Goal: Task Accomplishment & Management: Manage account settings

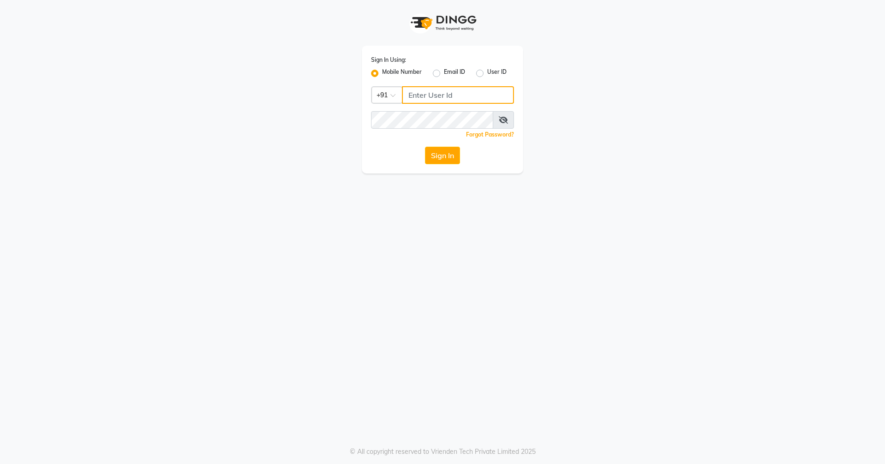
click at [474, 101] on input "Username" at bounding box center [458, 95] width 112 height 18
type input "9657507468"
click at [425, 147] on button "Sign In" at bounding box center [442, 156] width 35 height 18
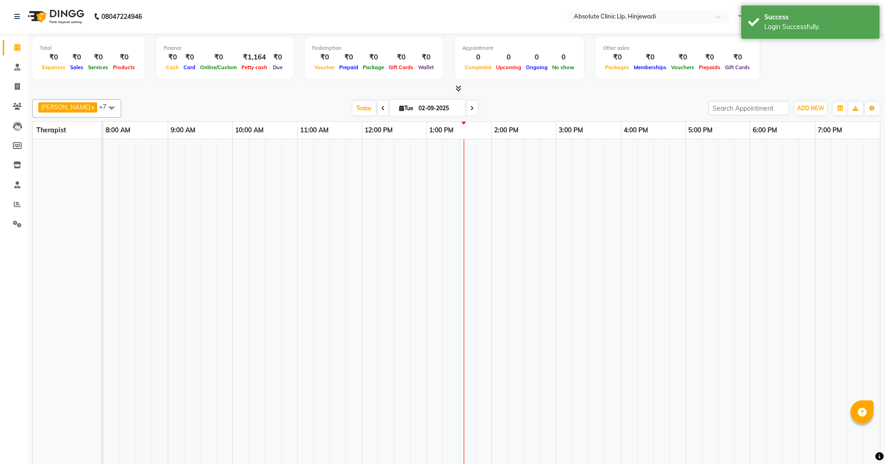
select select "en"
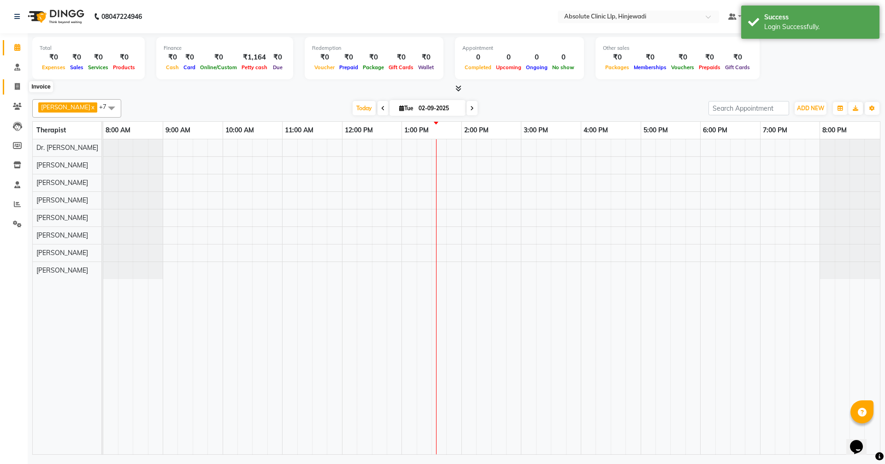
click at [19, 83] on icon at bounding box center [17, 86] width 5 height 7
select select "service"
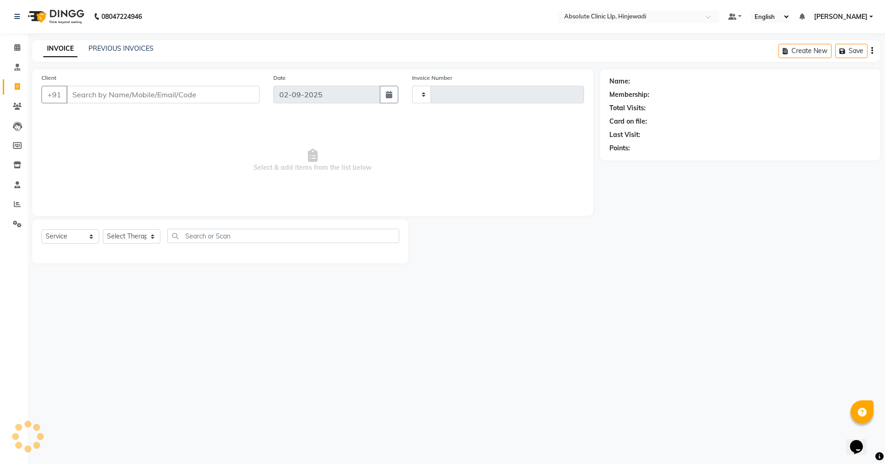
type input "2137"
select select "5113"
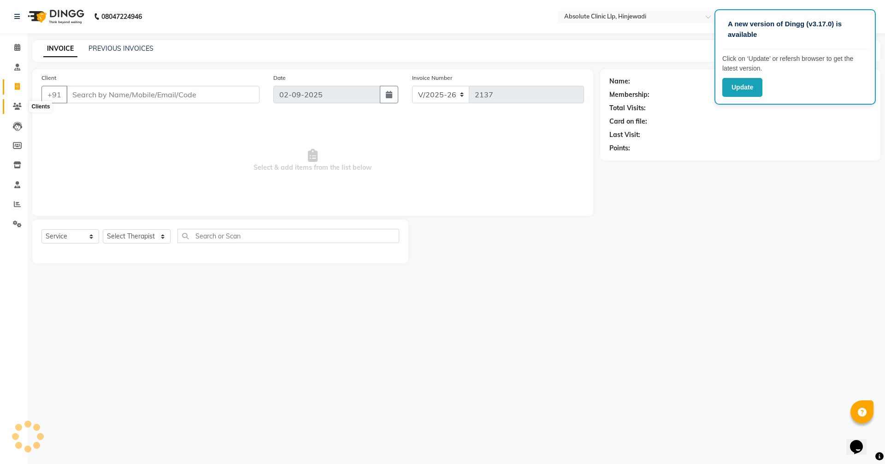
click at [15, 108] on icon at bounding box center [17, 106] width 9 height 7
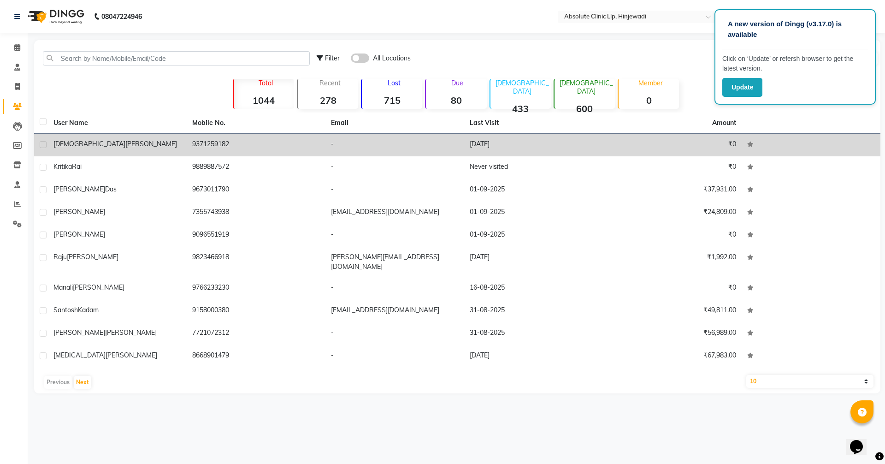
click at [114, 139] on div "Vaishnavi Kharde" at bounding box center [117, 144] width 128 height 10
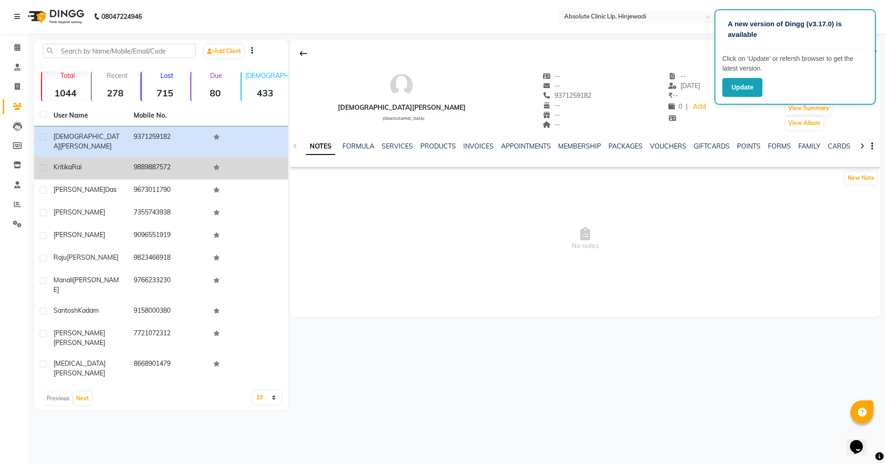
click at [97, 162] on div "Kritika Rai" at bounding box center [87, 167] width 69 height 10
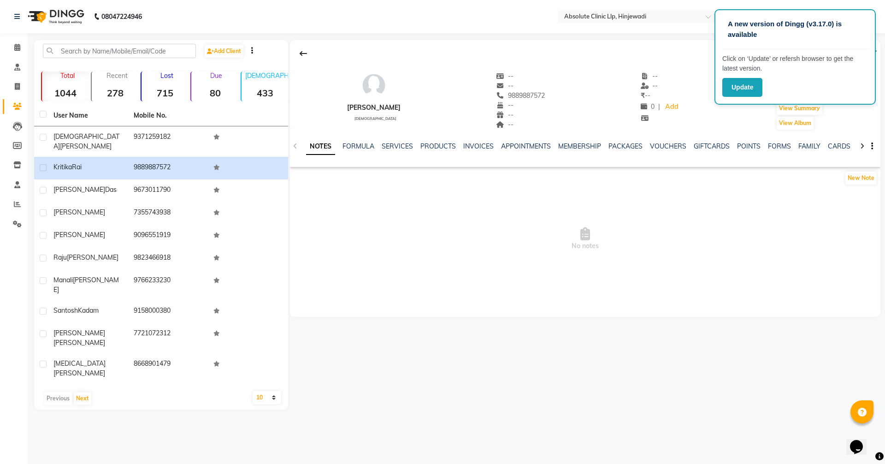
click at [689, 41] on div "Kritika Rai female -- -- 9889887572 -- -- -- -- -- ₹ -- 0 | Add Appointment Inv…" at bounding box center [585, 103] width 591 height 127
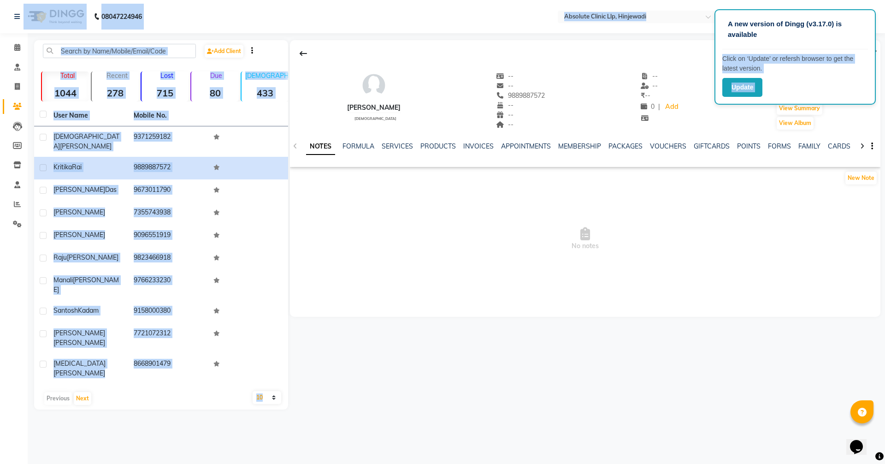
drag, startPoint x: 804, startPoint y: 39, endPoint x: 641, endPoint y: 54, distance: 164.0
click at [641, 54] on app-root "A new version of Dingg (v3.17.0) is available Click on ‘Update’ or refersh brow…" at bounding box center [442, 211] width 885 height 423
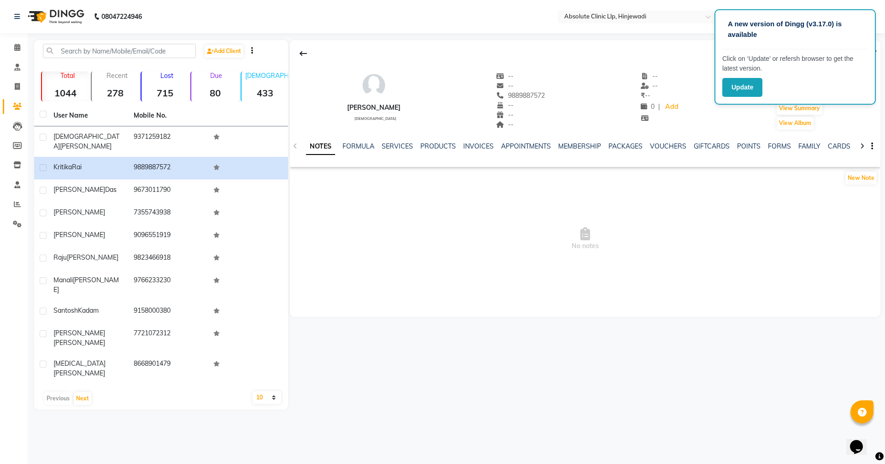
drag, startPoint x: 641, startPoint y: 54, endPoint x: 677, endPoint y: 83, distance: 46.0
click at [677, 83] on div "Kritika Rai female -- -- 9889887572 -- -- -- -- -- ₹ -- 0 | Add Appointment Inv…" at bounding box center [585, 96] width 591 height 68
click at [509, 95] on span "9889887572" at bounding box center [521, 95] width 49 height 8
click at [17, 85] on icon at bounding box center [17, 86] width 5 height 7
select select "service"
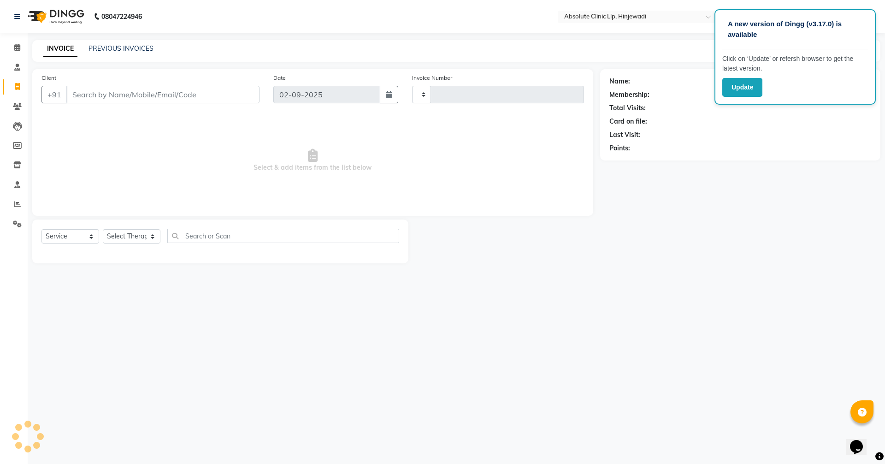
type input "2137"
select select "5113"
click at [117, 95] on input "Client" at bounding box center [162, 95] width 193 height 18
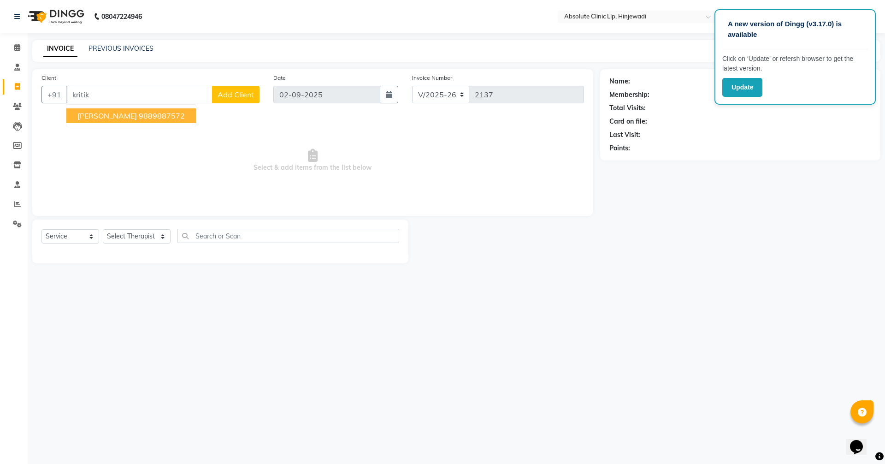
click at [139, 120] on ngb-highlight "9889887572" at bounding box center [162, 115] width 46 height 9
type input "9889887572"
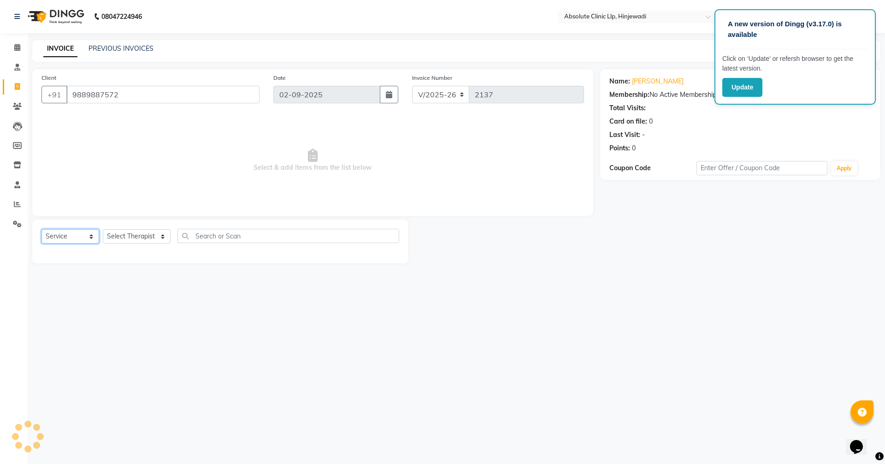
click at [61, 234] on select "Select Service Product Membership Package Voucher Prepaid Gift Card" at bounding box center [71, 236] width 58 height 14
select select "product"
click at [42, 229] on select "Select Service Product Membership Package Voucher Prepaid Gift Card" at bounding box center [71, 236] width 58 height 14
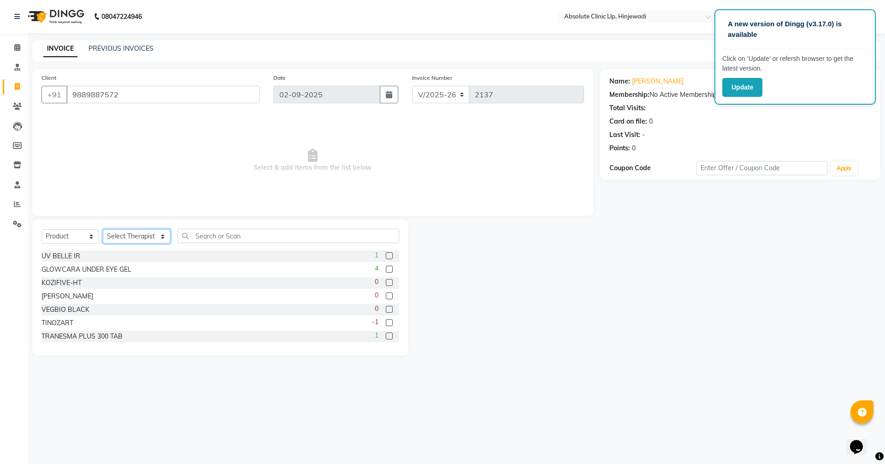
drag, startPoint x: 147, startPoint y: 238, endPoint x: 146, endPoint y: 243, distance: 5.1
click at [147, 238] on select "Select Therapist [PERSON_NAME] DHANANJAY [PERSON_NAME] Dr. [PERSON_NAME] [PERSO…" at bounding box center [137, 236] width 68 height 14
select select "77023"
click at [103, 229] on select "Select Therapist [PERSON_NAME] DHANANJAY [PERSON_NAME] Dr. [PERSON_NAME] [PERSO…" at bounding box center [137, 236] width 68 height 14
click at [203, 241] on input "text" at bounding box center [289, 236] width 222 height 14
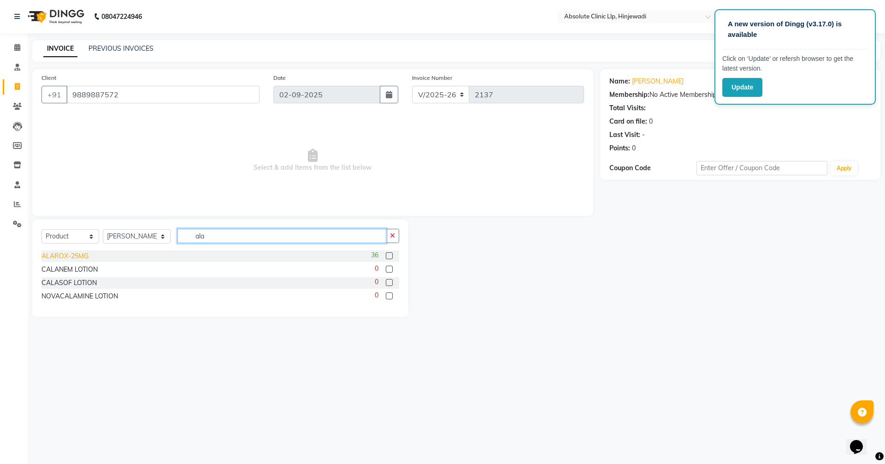
type input "ala"
click at [73, 259] on div "ALAROX-25MG" at bounding box center [65, 256] width 47 height 10
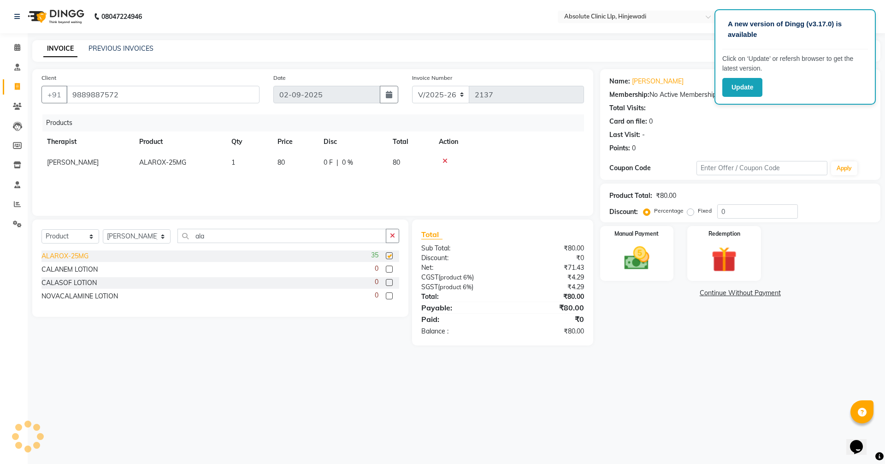
checkbox input "false"
click at [242, 161] on td "1" at bounding box center [249, 162] width 46 height 21
select select "77023"
click at [246, 161] on input "1" at bounding box center [248, 165] width 35 height 14
click at [245, 166] on input "number" at bounding box center [248, 165] width 35 height 14
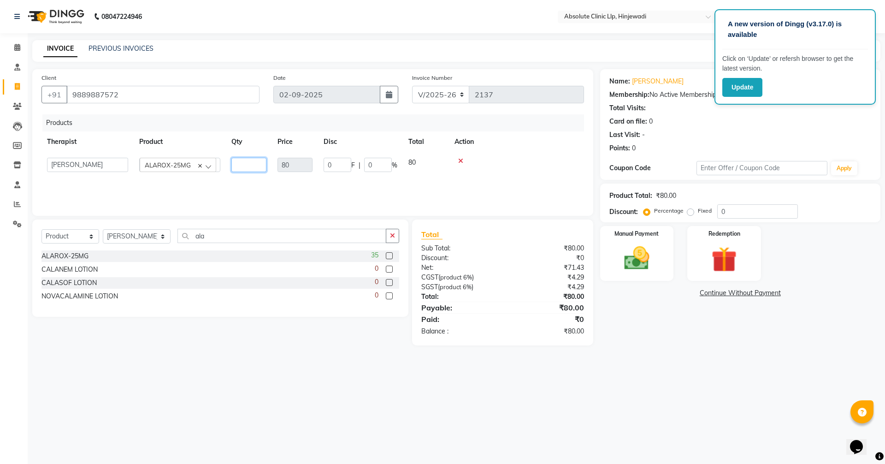
type input "1"
type input "2"
click at [231, 241] on input "ala" at bounding box center [282, 236] width 209 height 14
drag, startPoint x: 227, startPoint y: 237, endPoint x: 200, endPoint y: 238, distance: 27.2
click at [200, 238] on input "ala" at bounding box center [282, 236] width 209 height 14
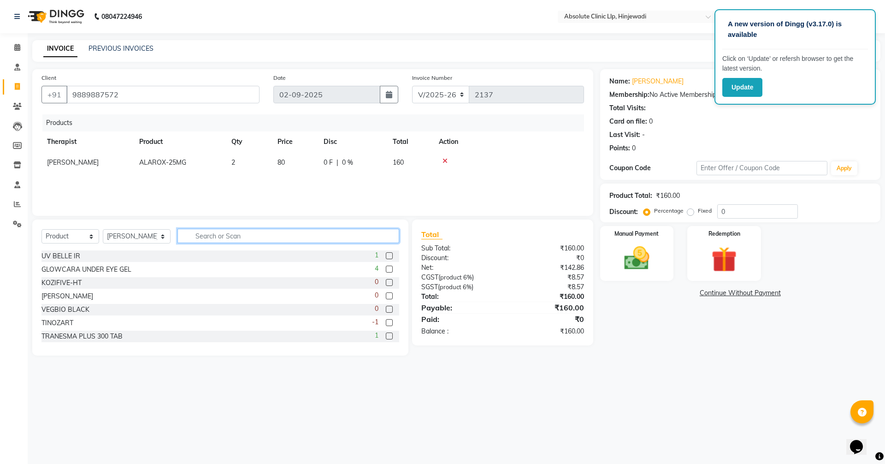
click at [218, 239] on input "text" at bounding box center [289, 236] width 222 height 14
type input "acen"
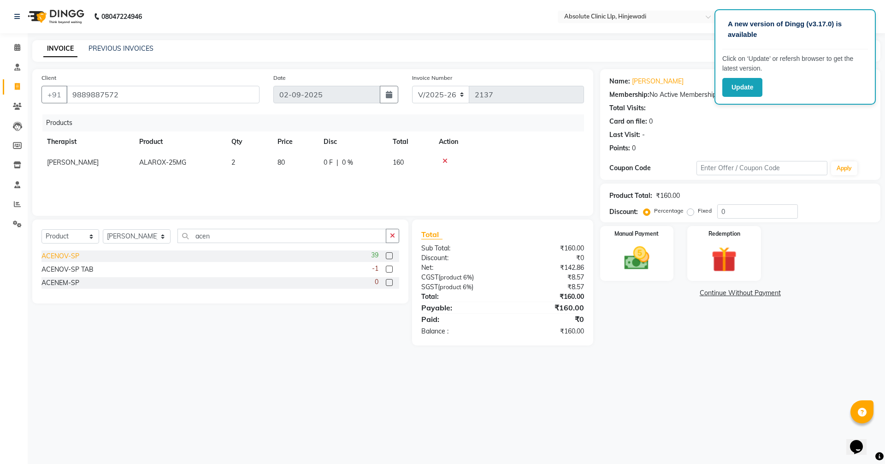
click at [66, 259] on div "ACENOV-SP" at bounding box center [61, 256] width 38 height 10
checkbox input "false"
drag, startPoint x: 242, startPoint y: 240, endPoint x: 189, endPoint y: 238, distance: 53.0
click at [189, 238] on input "acen" at bounding box center [282, 236] width 209 height 14
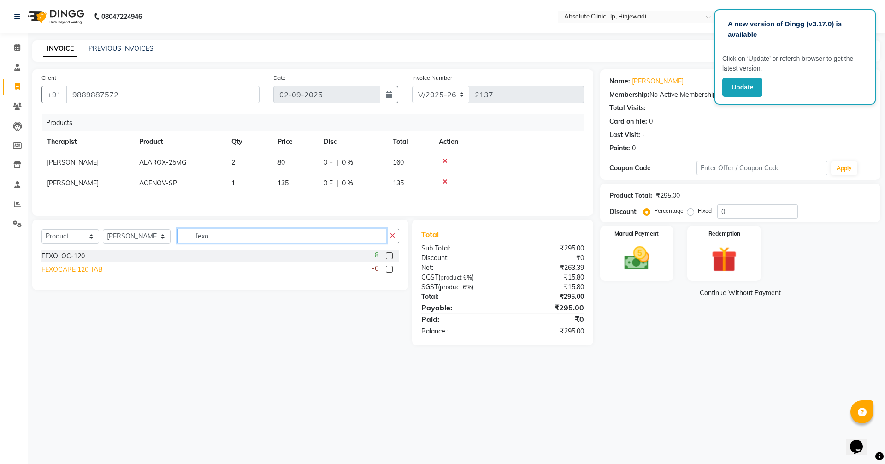
type input "fexo"
click at [69, 272] on div "FEXOCARE 120 TAB" at bounding box center [72, 270] width 61 height 10
checkbox input "false"
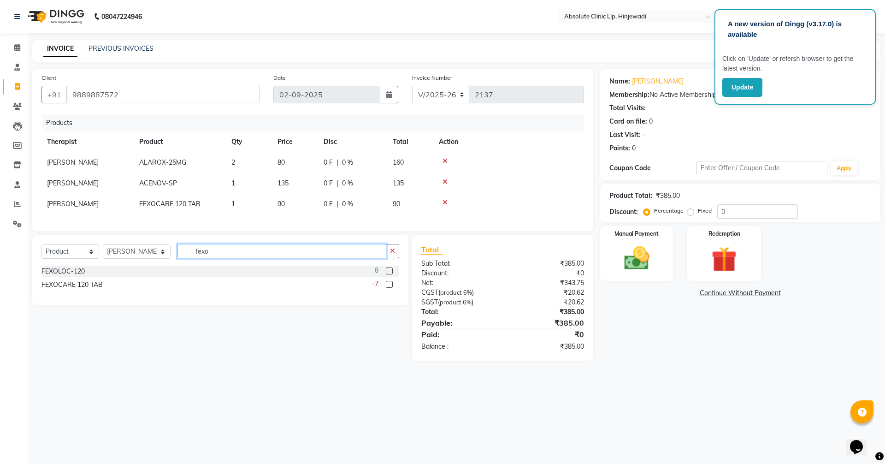
drag, startPoint x: 236, startPoint y: 257, endPoint x: 225, endPoint y: 252, distance: 12.0
click at [179, 260] on div "Select Service Product Membership Package Voucher Prepaid Gift Card Select Ther…" at bounding box center [221, 255] width 358 height 22
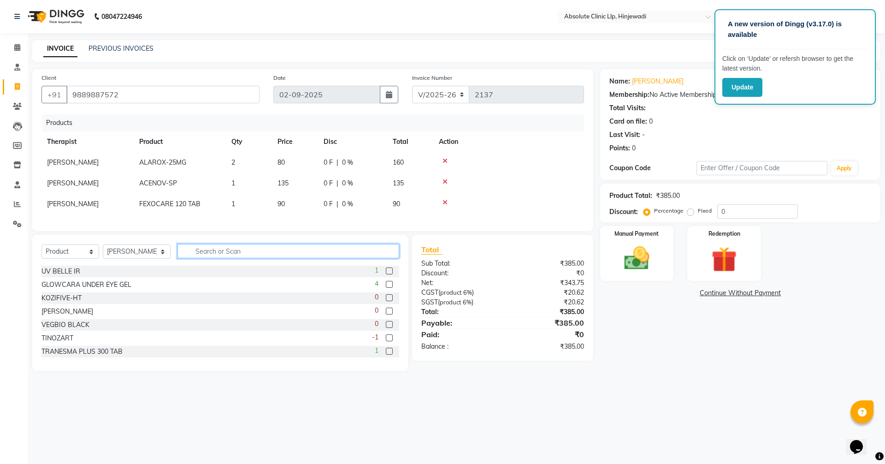
click at [233, 252] on input "text" at bounding box center [289, 251] width 222 height 14
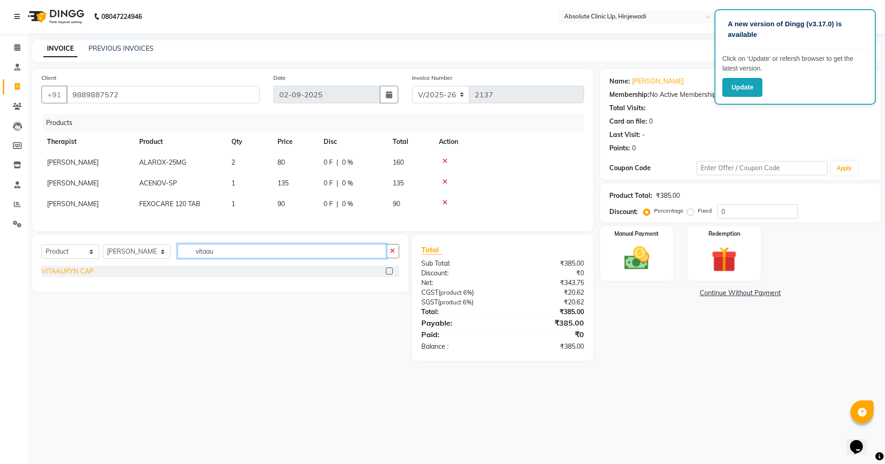
type input "vitaau"
click at [77, 276] on div "VITAAURYN CAP" at bounding box center [68, 272] width 52 height 10
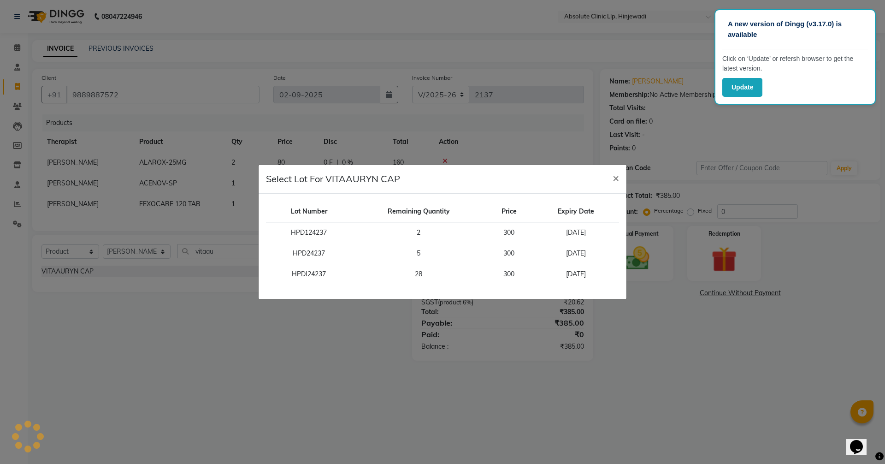
checkbox input "false"
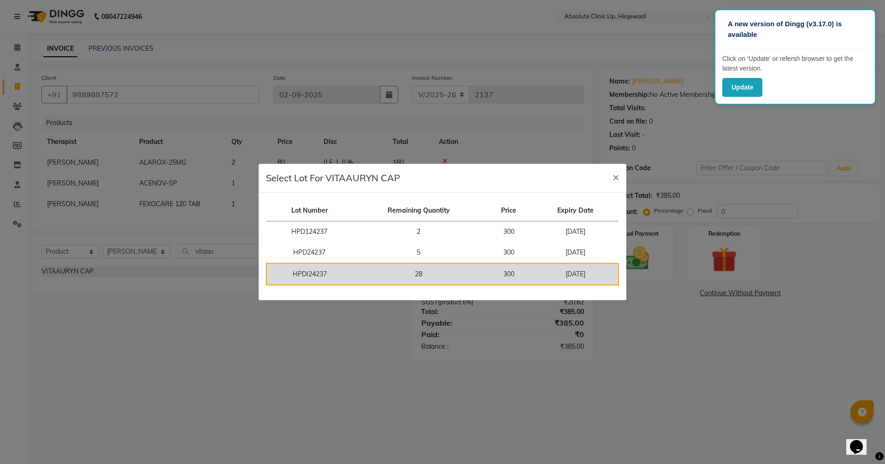
click at [360, 280] on td "28" at bounding box center [418, 274] width 133 height 22
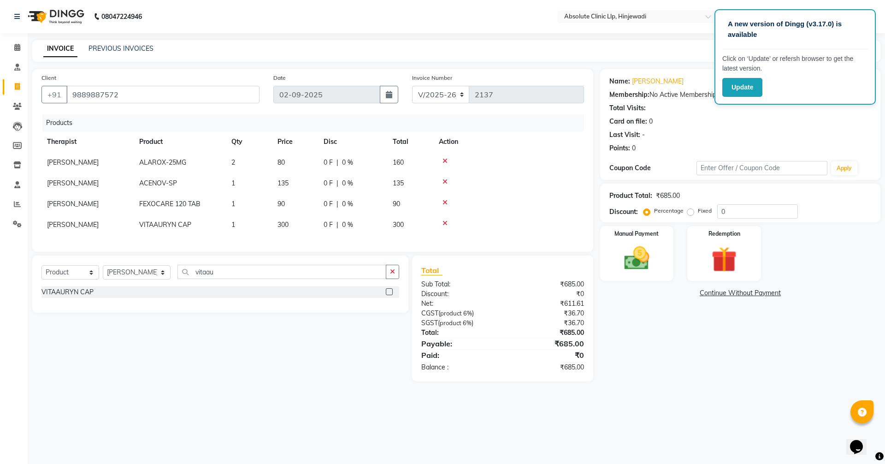
click at [243, 225] on td "1" at bounding box center [249, 224] width 46 height 21
select select "77023"
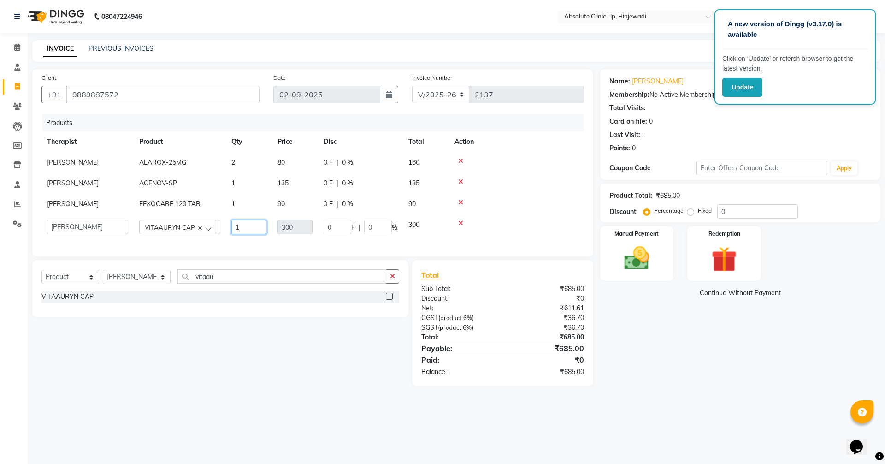
drag, startPoint x: 248, startPoint y: 229, endPoint x: 225, endPoint y: 222, distance: 24.1
click at [225, 222] on tr "Amruta Gosavi DHANANJAY SAMBHAJIRAO PATIL Dr. Bharti Patil Dr. Kalpna Nagargoje…" at bounding box center [313, 226] width 543 height 25
type input "2"
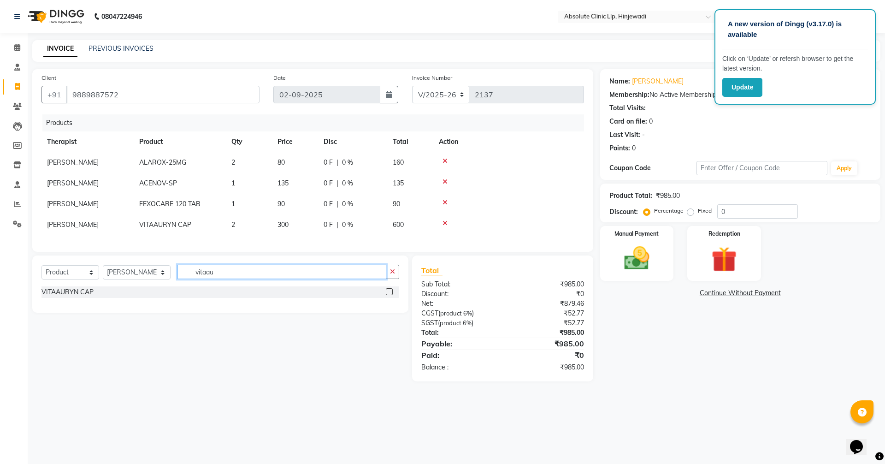
drag, startPoint x: 233, startPoint y: 282, endPoint x: 185, endPoint y: 279, distance: 48.1
click at [166, 279] on div "Select Service Product Membership Package Voucher Prepaid Gift Card Select Ther…" at bounding box center [221, 276] width 358 height 22
type input "itra"
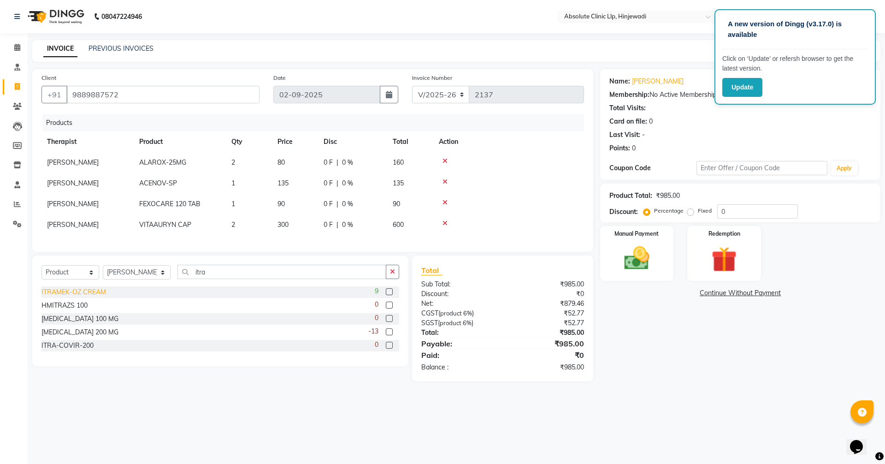
click at [88, 297] on div "ITRAMEK-OZ CREAM" at bounding box center [74, 292] width 65 height 10
checkbox input "false"
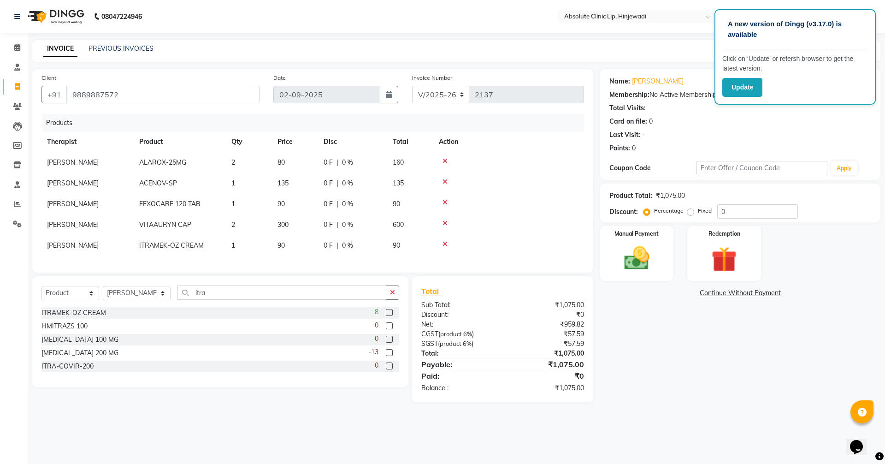
click at [745, 375] on div "Name: Kritika Rai Membership: No Active Membership Total Visits: Card on file: …" at bounding box center [743, 235] width 287 height 333
click at [644, 243] on img at bounding box center [637, 258] width 43 height 30
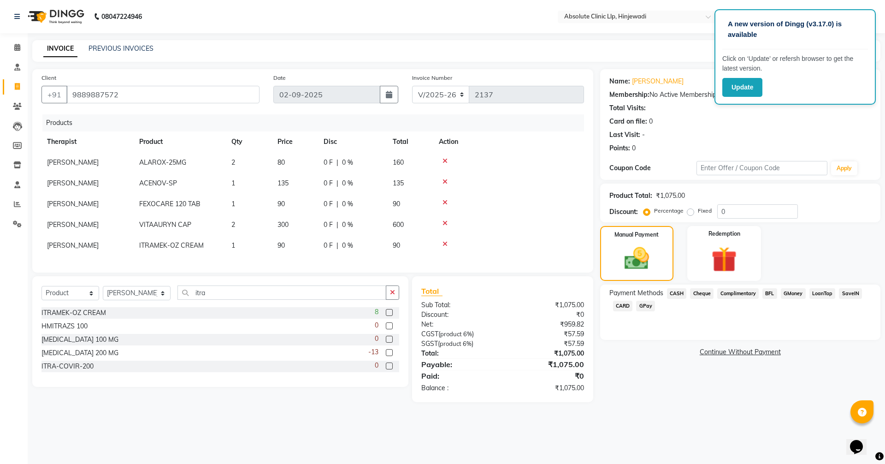
click at [648, 305] on span "GPay" at bounding box center [645, 306] width 19 height 11
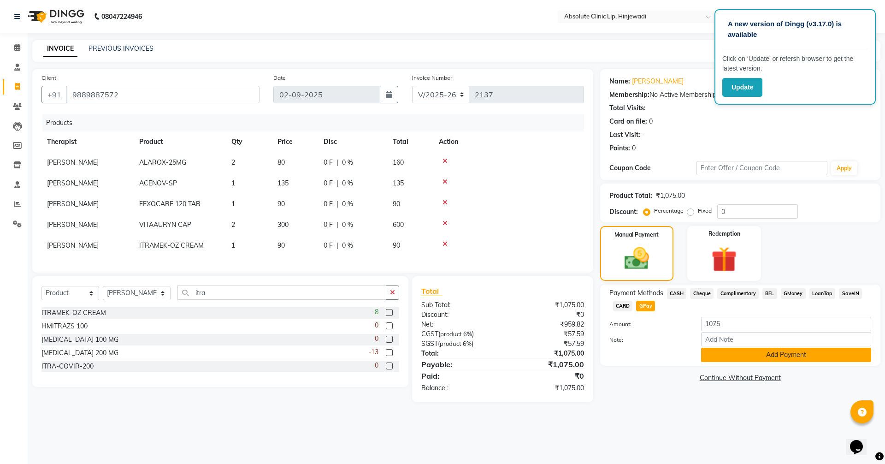
click at [791, 360] on button "Add Payment" at bounding box center [786, 355] width 170 height 14
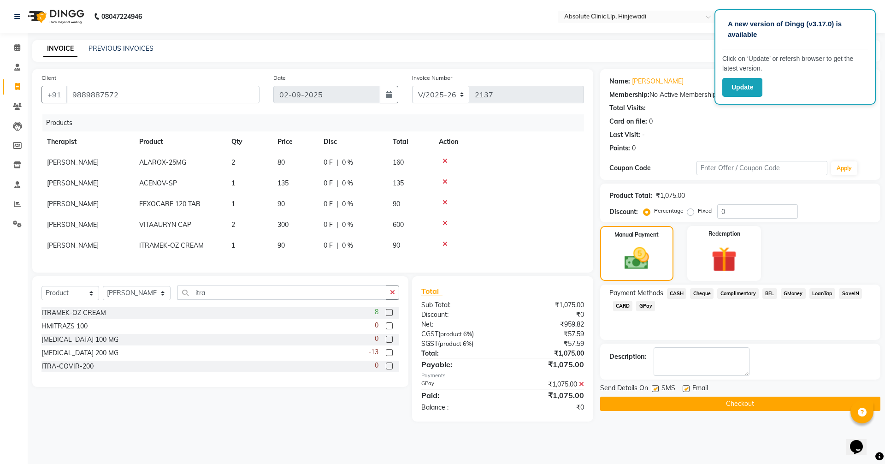
click at [770, 401] on button "Checkout" at bounding box center [740, 404] width 280 height 14
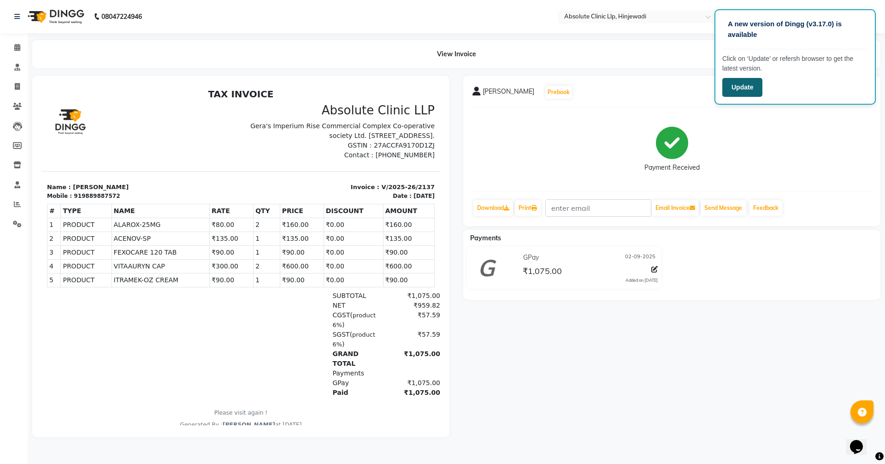
click at [751, 88] on button "Update" at bounding box center [743, 87] width 40 height 19
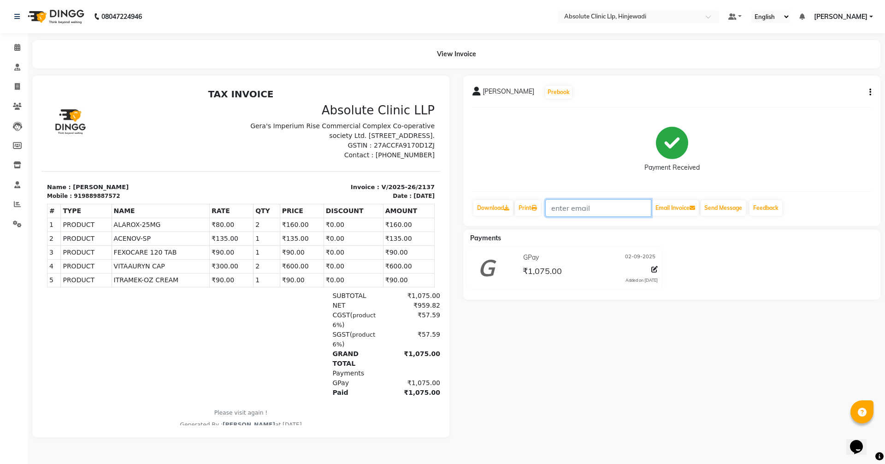
click at [576, 212] on input "text" at bounding box center [599, 208] width 106 height 18
drag, startPoint x: 15, startPoint y: 44, endPoint x: 18, endPoint y: 64, distance: 20.1
click at [15, 44] on icon at bounding box center [17, 47] width 6 height 7
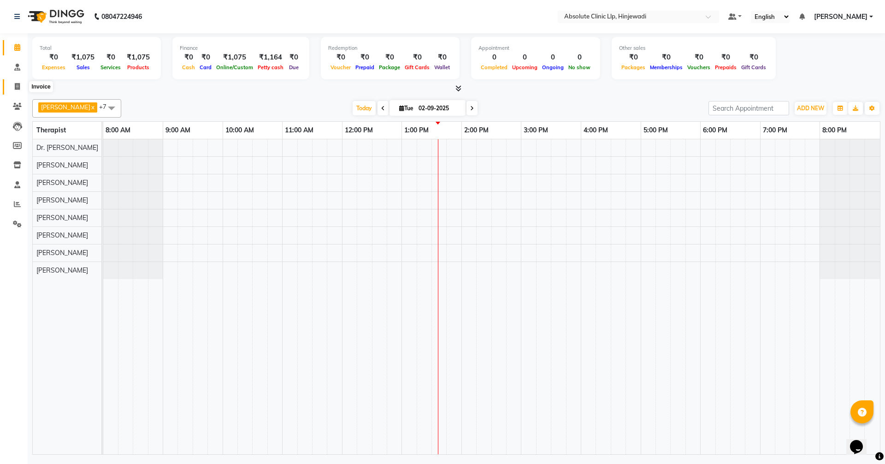
click at [19, 85] on icon at bounding box center [17, 86] width 5 height 7
select select "service"
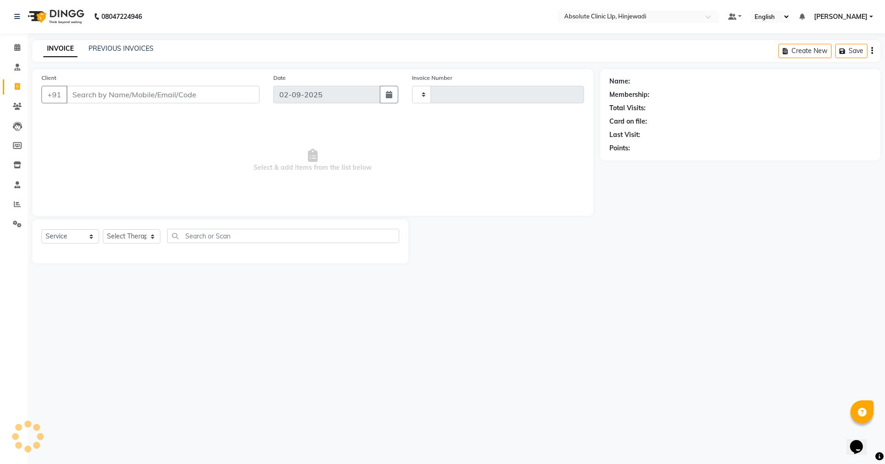
click at [100, 97] on input "Client" at bounding box center [162, 95] width 193 height 18
type input "2138"
select select "5113"
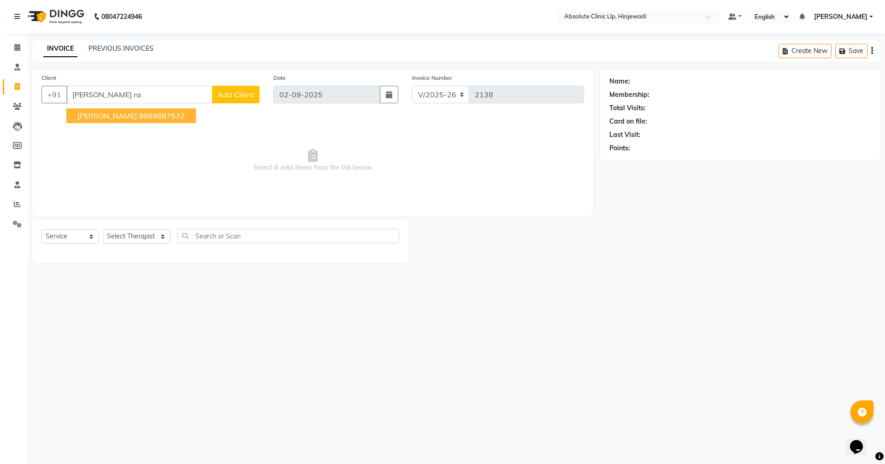
click at [113, 119] on button "[PERSON_NAME] 9889887572" at bounding box center [131, 115] width 130 height 15
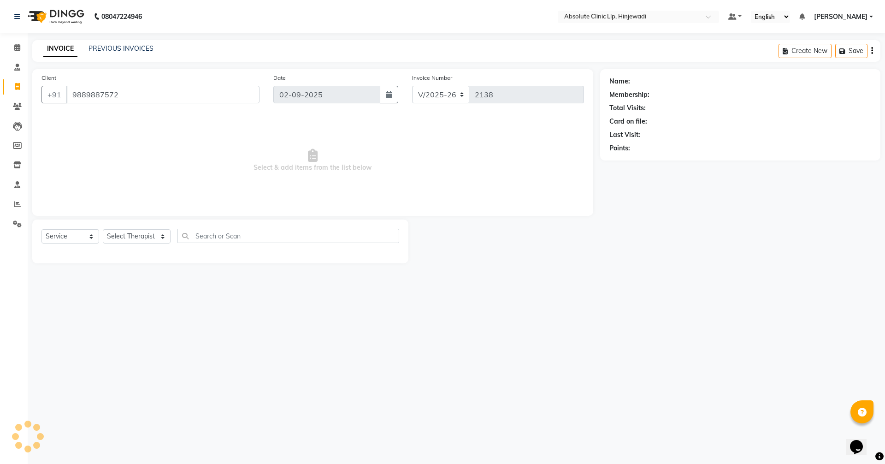
type input "9889887572"
click at [77, 230] on select "Select Service Product Membership Package Voucher Prepaid Gift Card" at bounding box center [71, 236] width 58 height 14
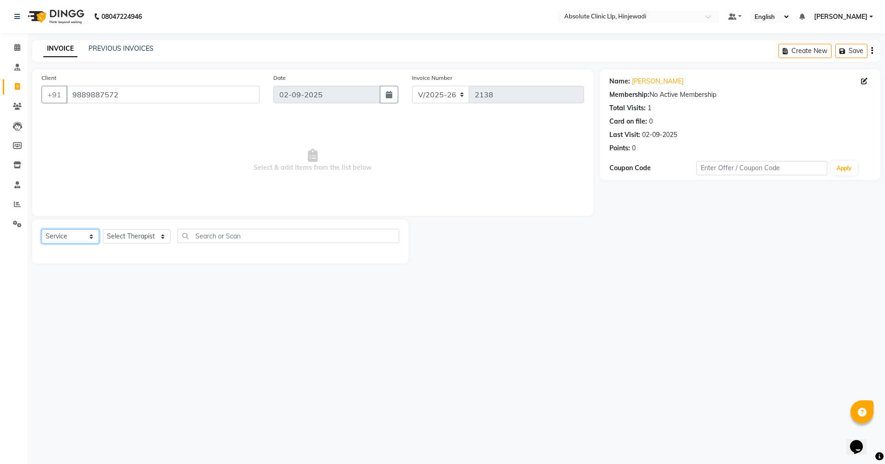
select select "product"
click at [42, 229] on select "Select Service Product Membership Package Voucher Prepaid Gift Card" at bounding box center [71, 236] width 58 height 14
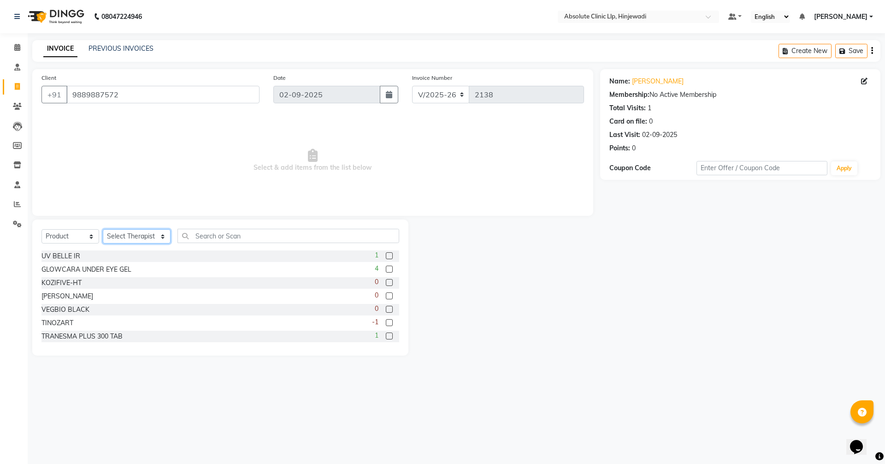
click at [130, 237] on select "Select Therapist [PERSON_NAME] DHANANJAY [PERSON_NAME] Dr. [PERSON_NAME] [PERSO…" at bounding box center [137, 236] width 68 height 14
select select "77023"
click at [103, 229] on select "Select Therapist [PERSON_NAME] DHANANJAY [PERSON_NAME] Dr. [PERSON_NAME] [PERSO…" at bounding box center [137, 236] width 68 height 14
click at [246, 241] on input "text" at bounding box center [289, 236] width 222 height 14
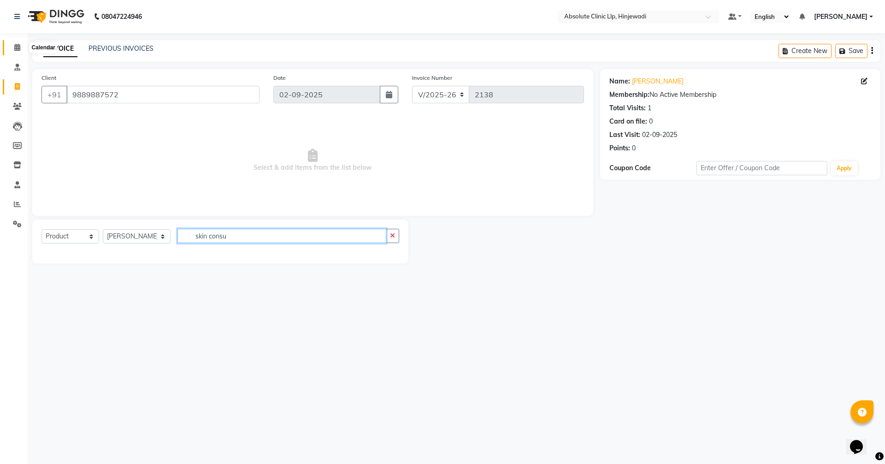
type input "skin consu"
click at [18, 44] on icon at bounding box center [17, 47] width 6 height 7
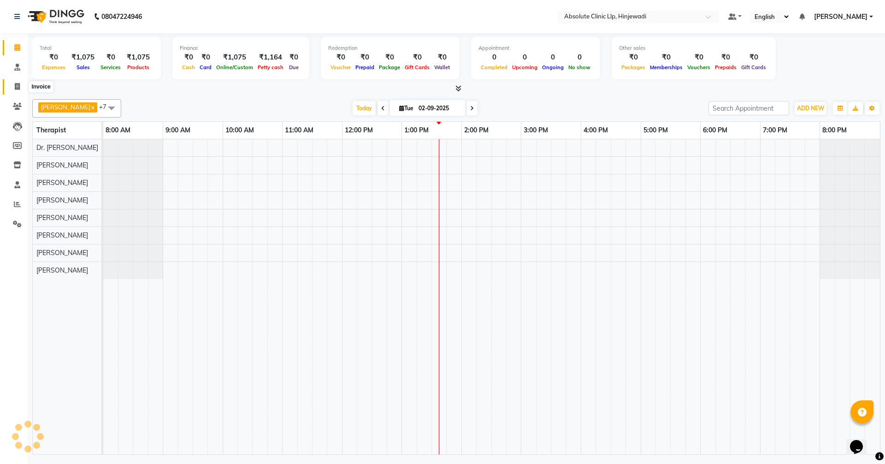
click at [15, 84] on icon at bounding box center [17, 86] width 5 height 7
select select "service"
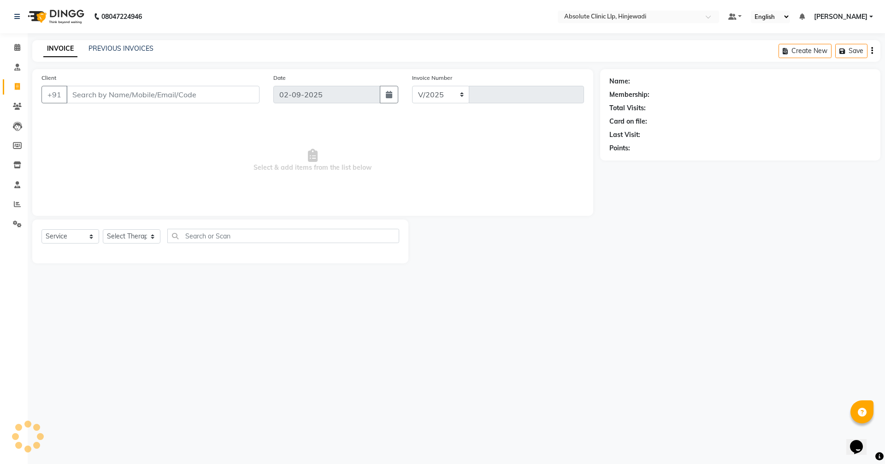
select select "5113"
type input "2138"
click at [125, 91] on input "Client" at bounding box center [162, 95] width 193 height 18
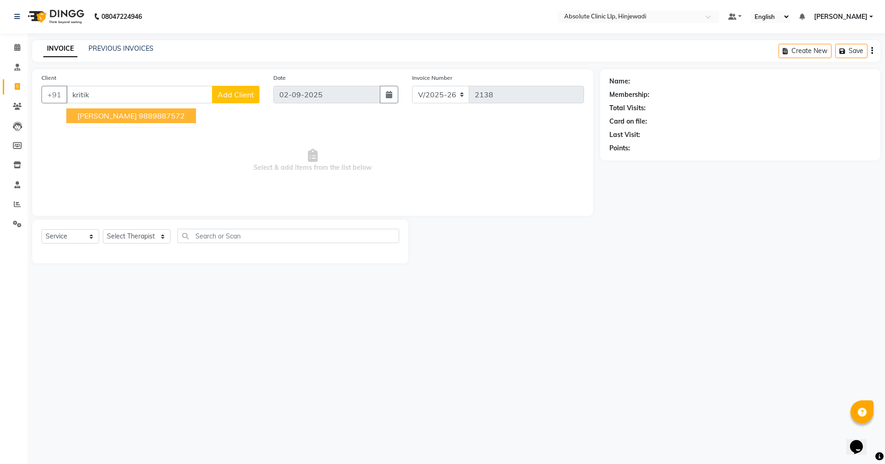
click at [129, 120] on button "[PERSON_NAME] 9889887572" at bounding box center [131, 115] width 130 height 15
type input "9889887572"
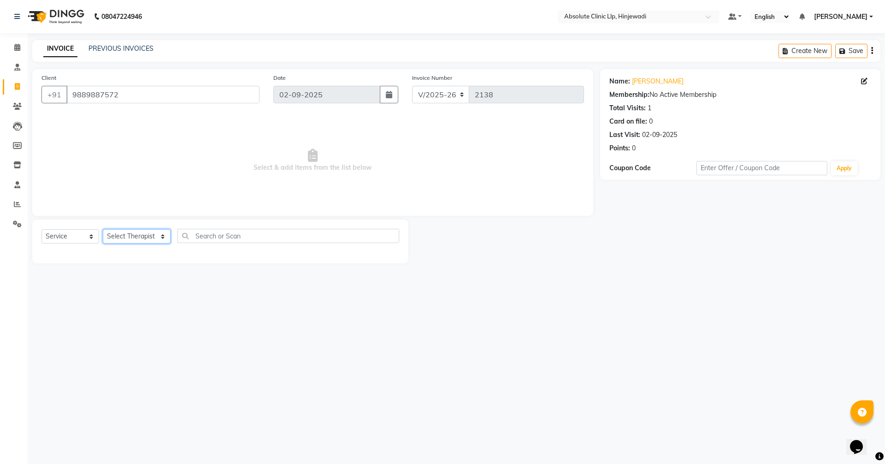
click at [125, 236] on select "Select Therapist [PERSON_NAME] DHANANJAY [PERSON_NAME] Dr. [PERSON_NAME] [PERSO…" at bounding box center [137, 236] width 68 height 14
select select "77023"
click at [103, 229] on select "Select Therapist [PERSON_NAME] DHANANJAY [PERSON_NAME] Dr. [PERSON_NAME] [PERSO…" at bounding box center [137, 236] width 68 height 14
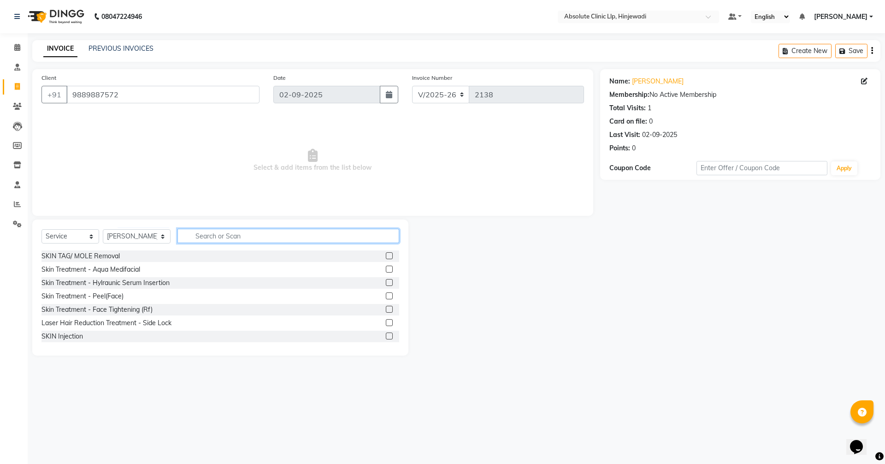
click at [241, 239] on input "text" at bounding box center [289, 236] width 222 height 14
type input "skin c"
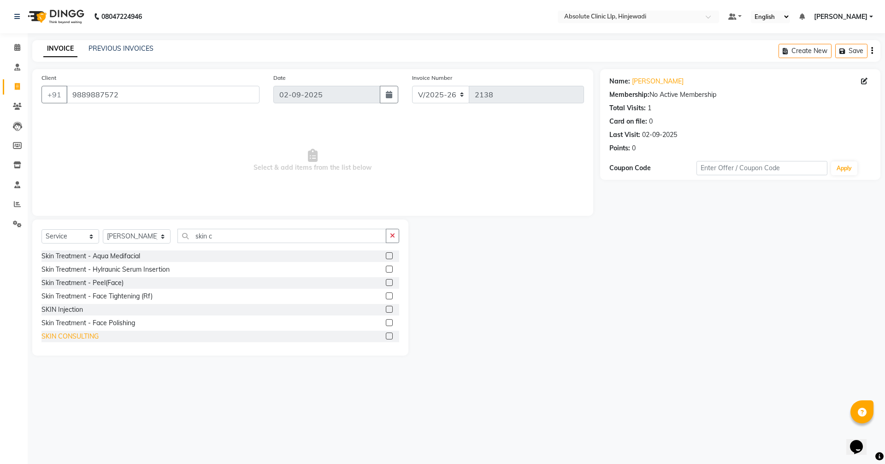
click at [90, 333] on div "SKIN CONSULTING" at bounding box center [70, 337] width 57 height 10
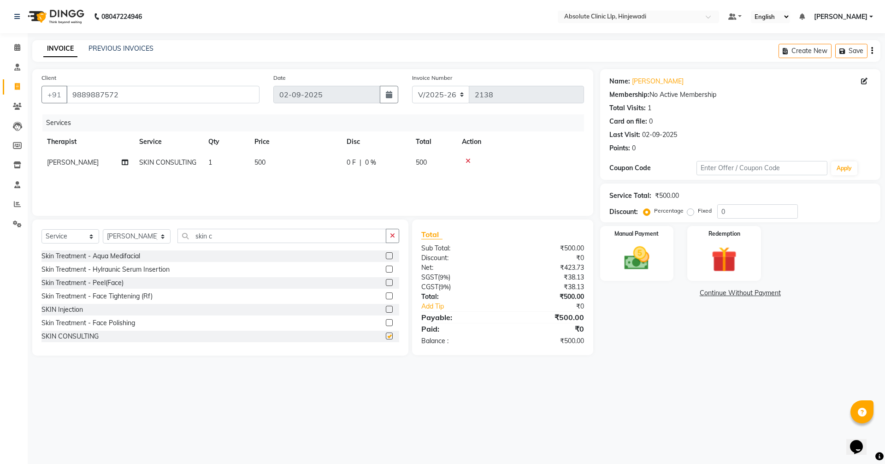
checkbox input "false"
click at [632, 250] on img at bounding box center [637, 258] width 43 height 30
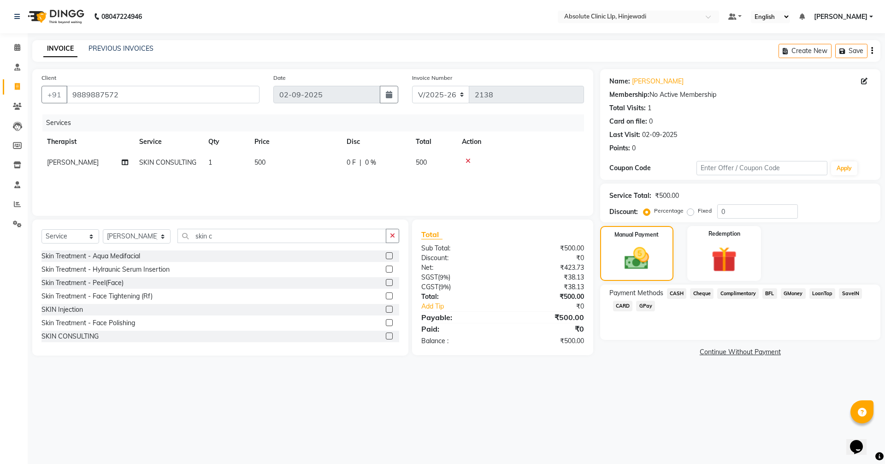
click at [649, 304] on span "GPay" at bounding box center [645, 306] width 19 height 11
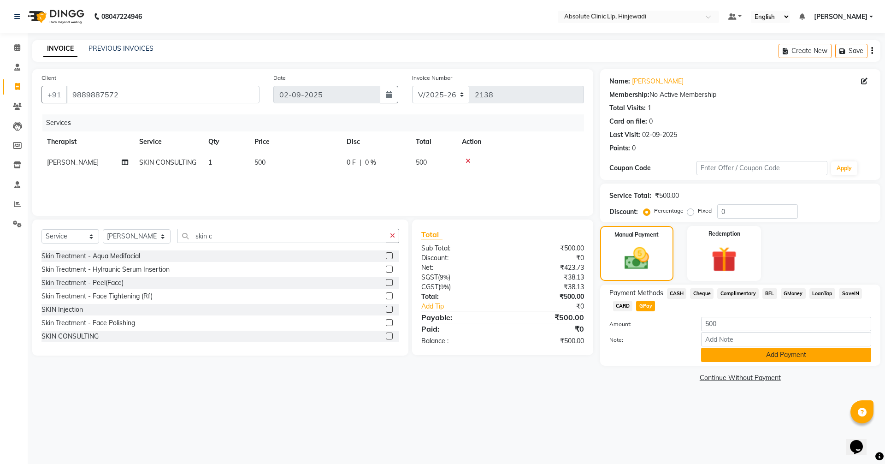
click at [813, 351] on button "Add Payment" at bounding box center [786, 355] width 170 height 14
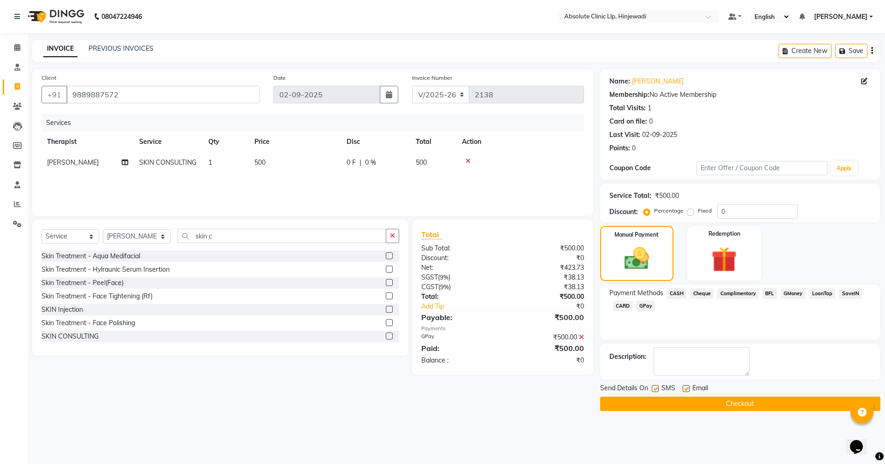
click at [757, 396] on div "Send Details On SMS Email Checkout" at bounding box center [740, 397] width 280 height 28
click at [756, 397] on button "Checkout" at bounding box center [740, 404] width 280 height 14
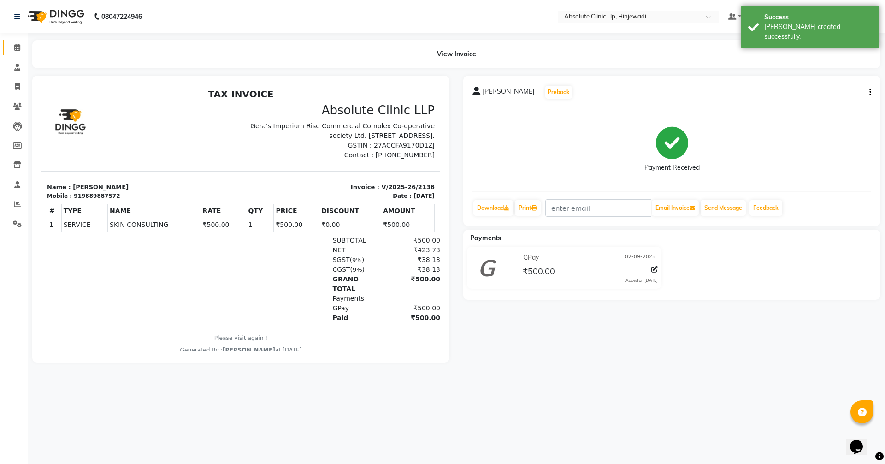
click at [15, 42] on link "Calendar" at bounding box center [14, 47] width 22 height 15
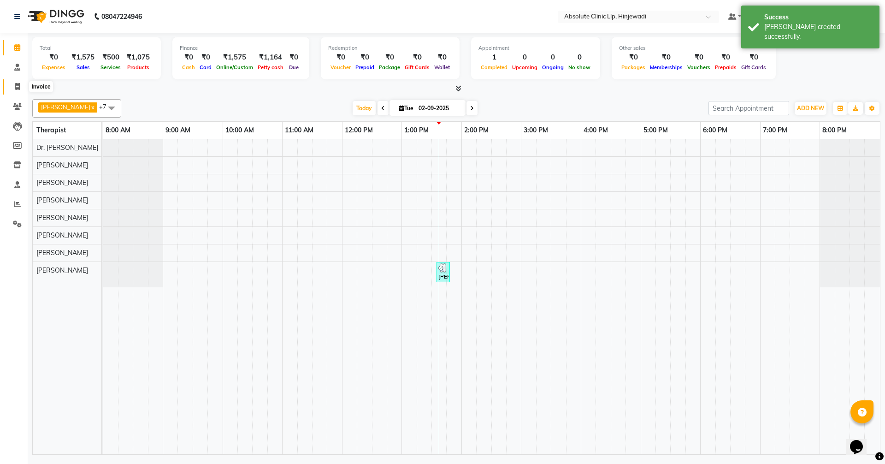
click at [19, 90] on span at bounding box center [17, 87] width 16 height 11
select select "service"
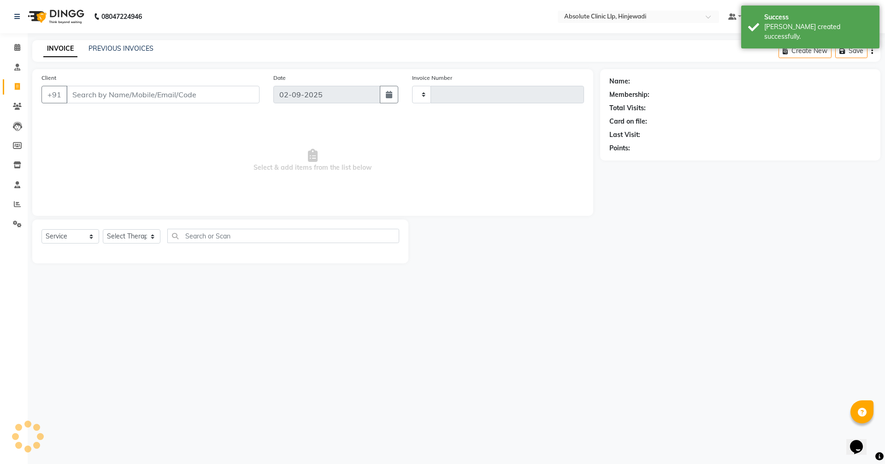
type input "2139"
select select "5113"
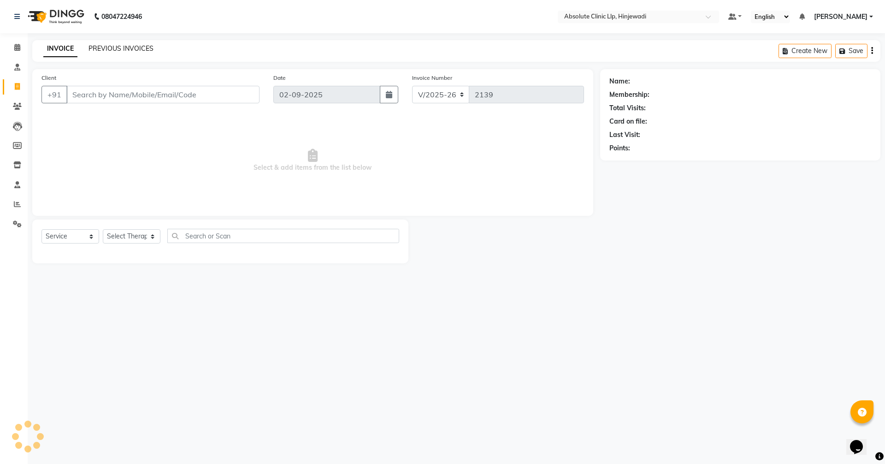
click at [136, 50] on link "PREVIOUS INVOICES" at bounding box center [121, 48] width 65 height 8
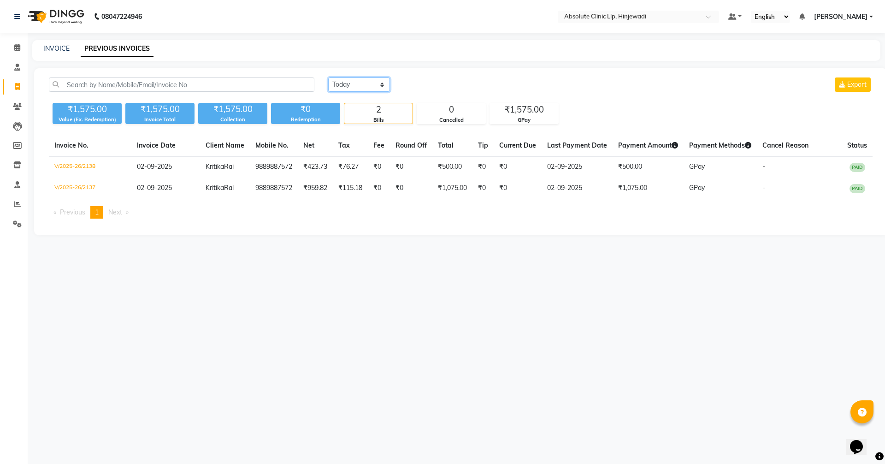
click at [358, 90] on select "[DATE] [DATE] Custom Range" at bounding box center [359, 84] width 62 height 14
select select "range"
click at [328, 77] on select "[DATE] [DATE] Custom Range" at bounding box center [359, 84] width 62 height 14
click at [451, 83] on input "02-09-2025" at bounding box center [434, 84] width 65 height 13
select select "9"
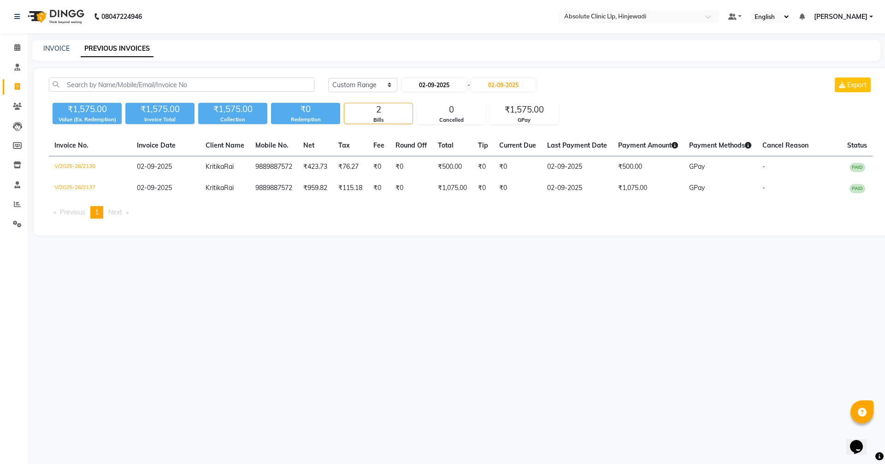
select select "2025"
click at [414, 129] on div "1" at bounding box center [411, 132] width 15 height 15
type input "01-09-2025"
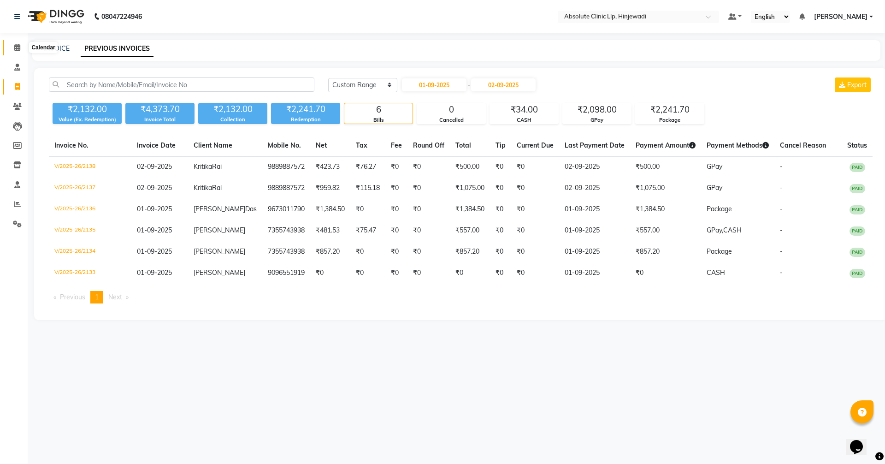
click at [14, 47] on icon at bounding box center [17, 47] width 6 height 7
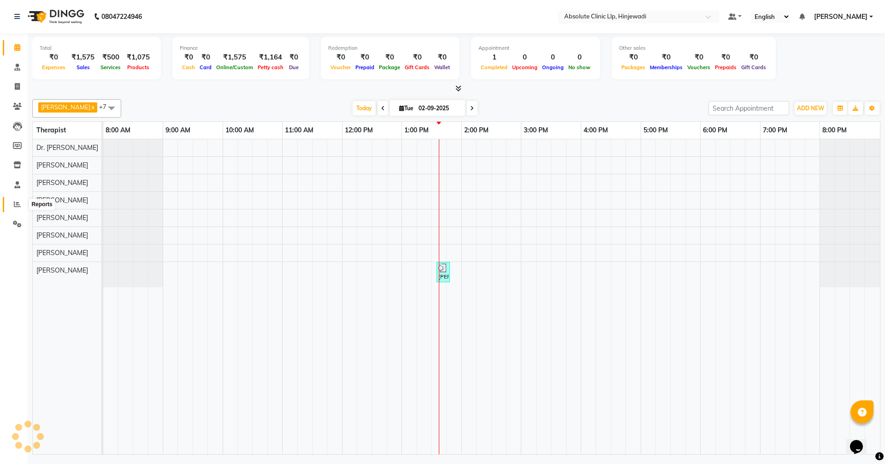
click at [18, 202] on icon at bounding box center [17, 204] width 7 height 7
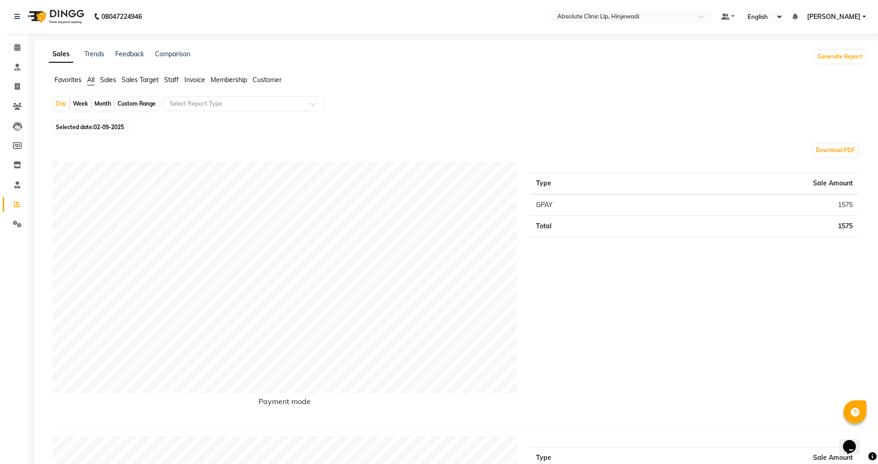
click at [111, 80] on span "Sales" at bounding box center [108, 80] width 16 height 8
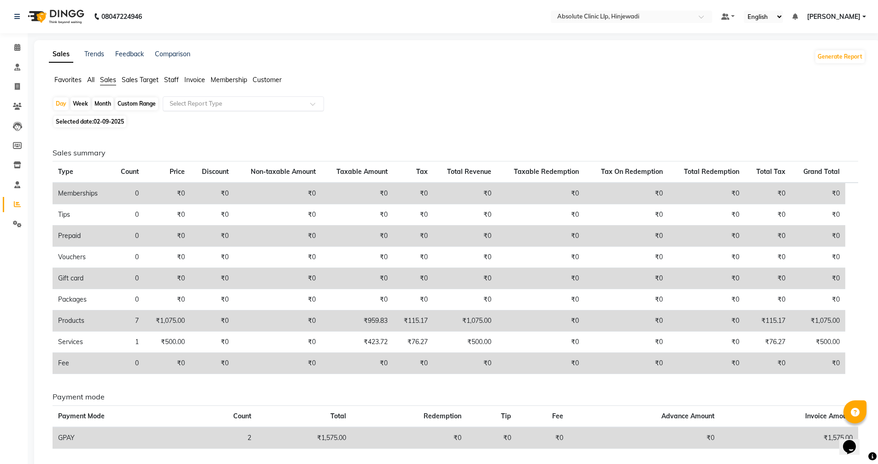
click at [231, 103] on input "text" at bounding box center [234, 103] width 133 height 9
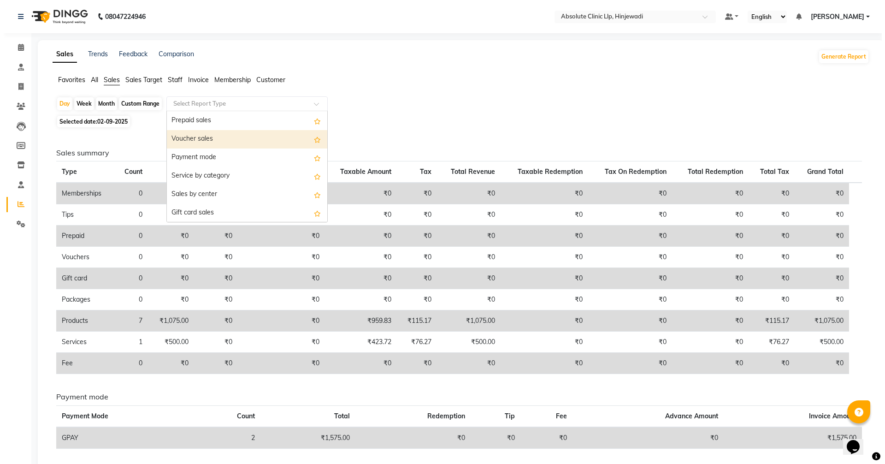
scroll to position [129, 0]
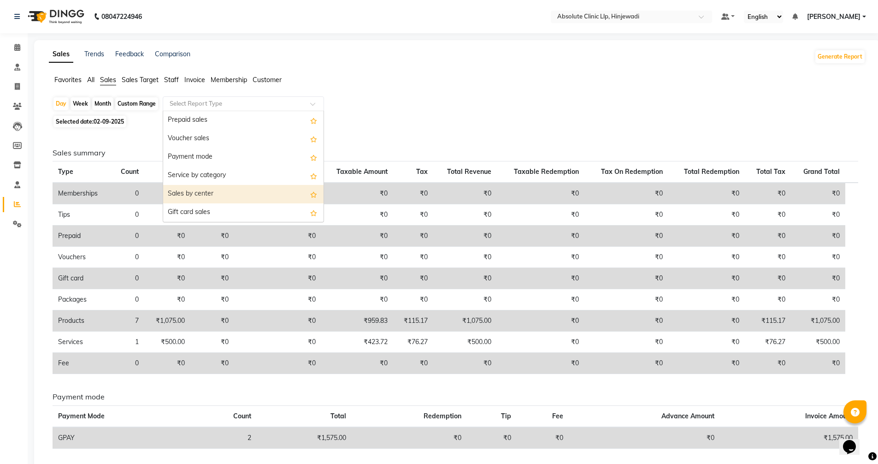
click at [212, 190] on div "Sales by center" at bounding box center [243, 194] width 160 height 18
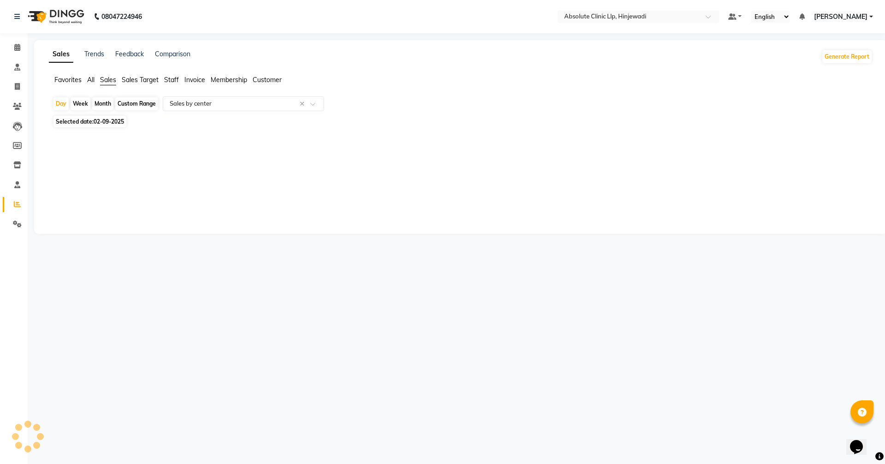
click at [107, 104] on div "Month" at bounding box center [102, 103] width 21 height 13
select select "9"
select select "2025"
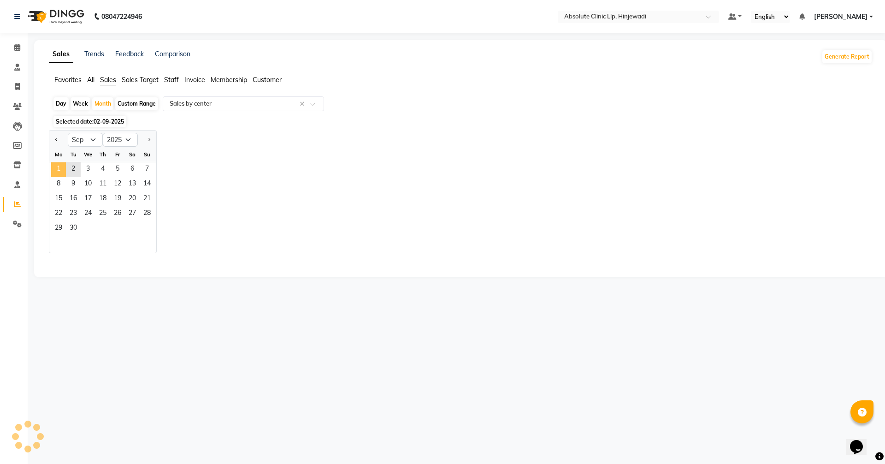
click at [59, 165] on span "1" at bounding box center [58, 169] width 15 height 15
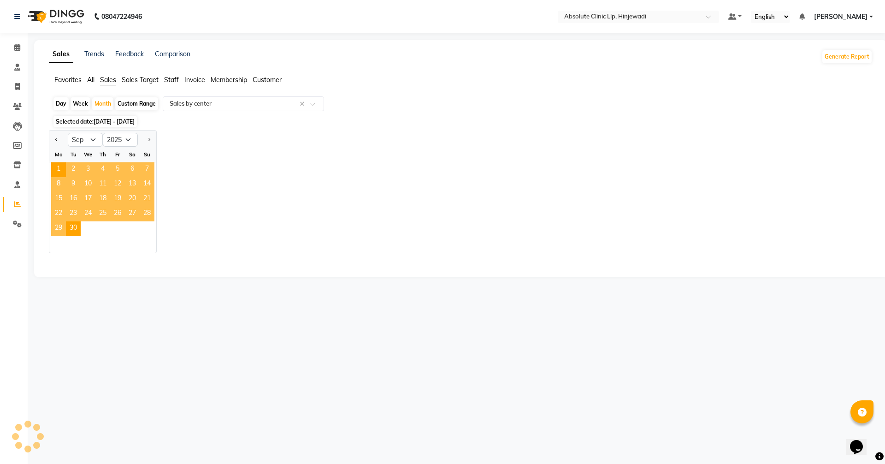
select select "full_report"
select select "csv"
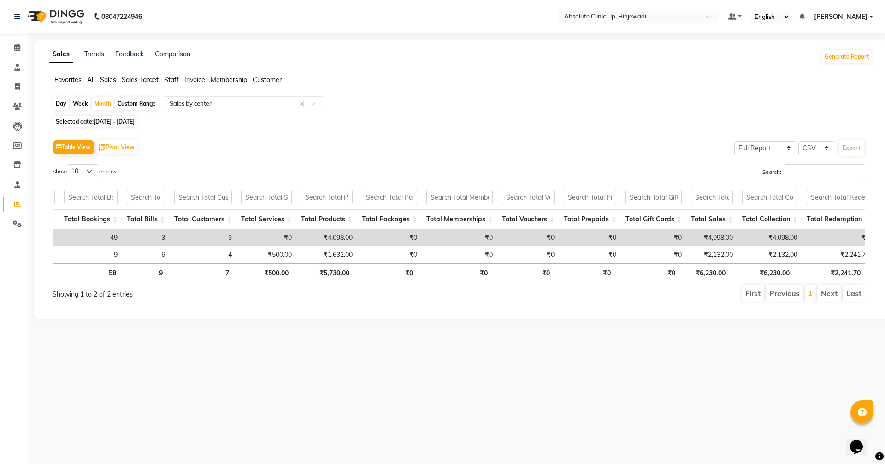
scroll to position [0, 0]
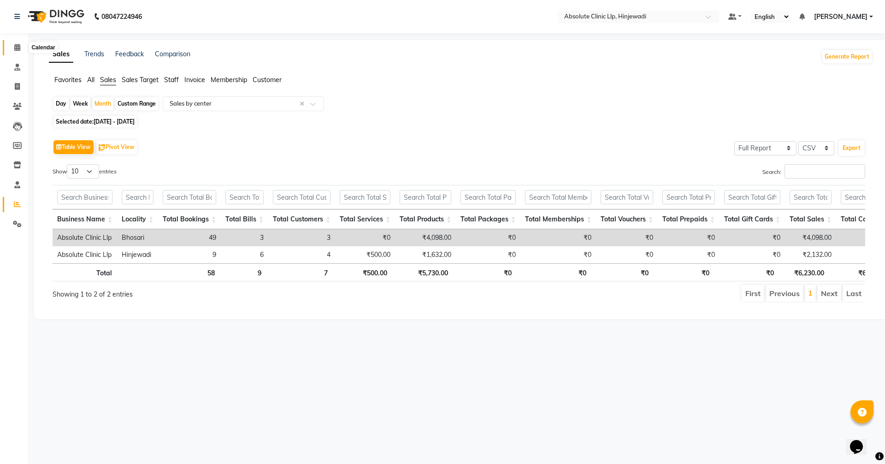
click at [14, 43] on span at bounding box center [17, 47] width 16 height 11
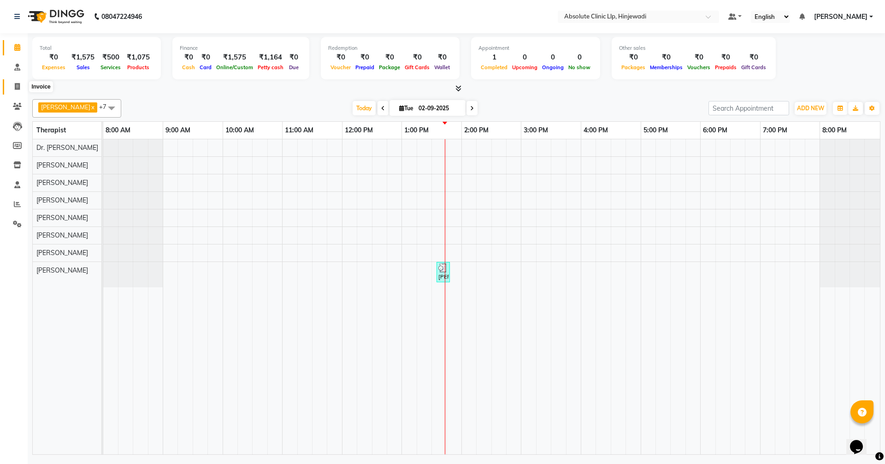
click at [19, 86] on icon at bounding box center [17, 86] width 5 height 7
select select "service"
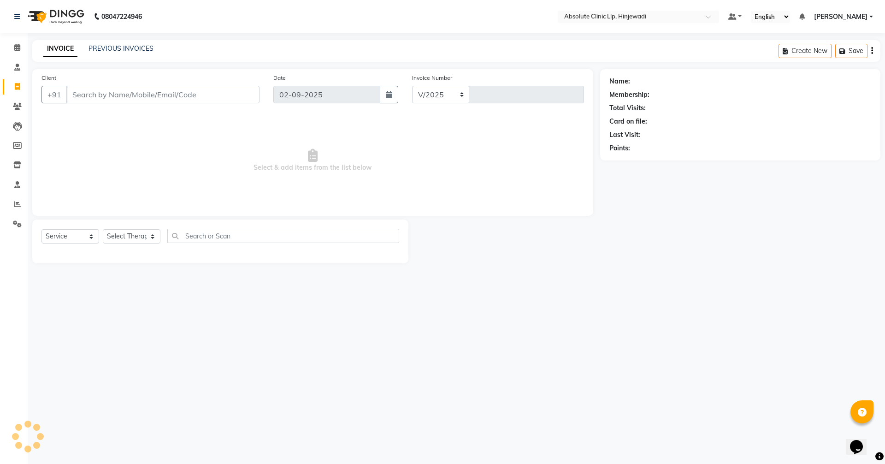
select select "5113"
type input "2139"
click at [127, 44] on div "PREVIOUS INVOICES" at bounding box center [121, 49] width 65 height 10
click at [127, 49] on link "PREVIOUS INVOICES" at bounding box center [121, 48] width 65 height 8
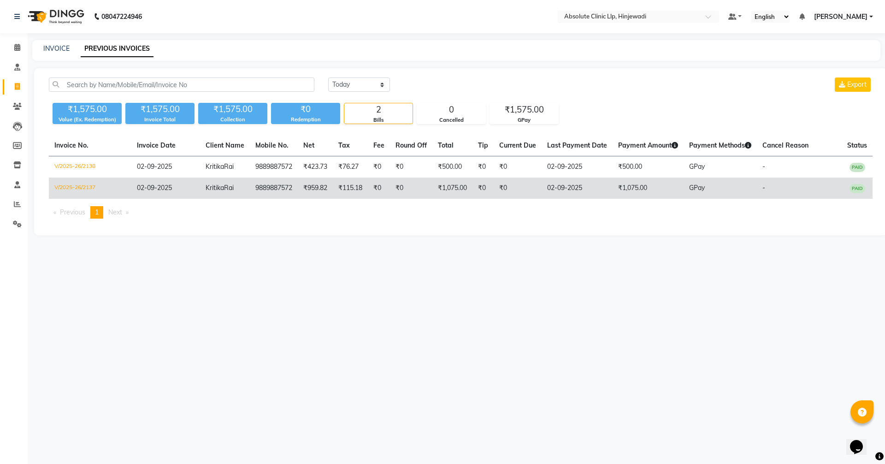
click at [574, 187] on td "02-09-2025" at bounding box center [577, 188] width 71 height 21
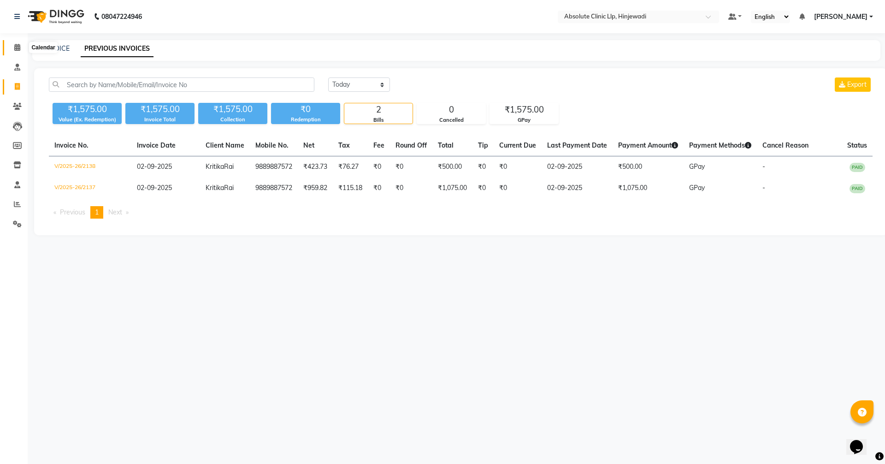
click at [18, 45] on icon at bounding box center [17, 47] width 6 height 7
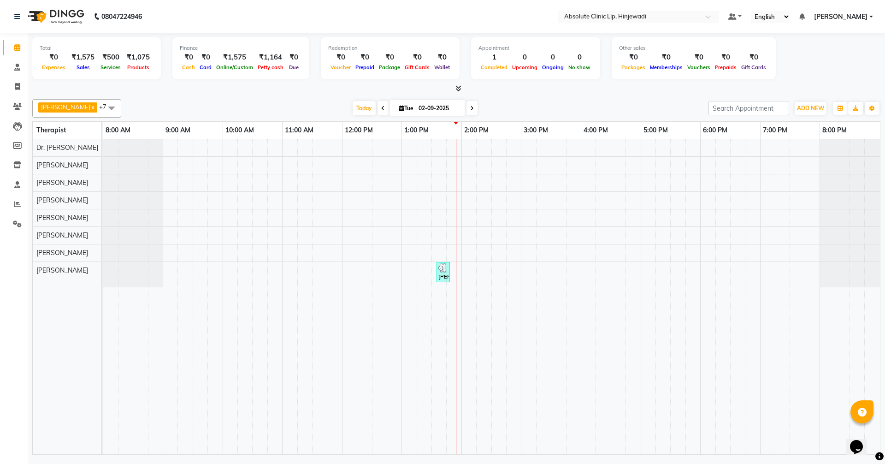
click at [465, 262] on div "[PERSON_NAME], TK02, 01:35 PM-01:36 PM, SKIN CONSULTING" at bounding box center [491, 296] width 777 height 315
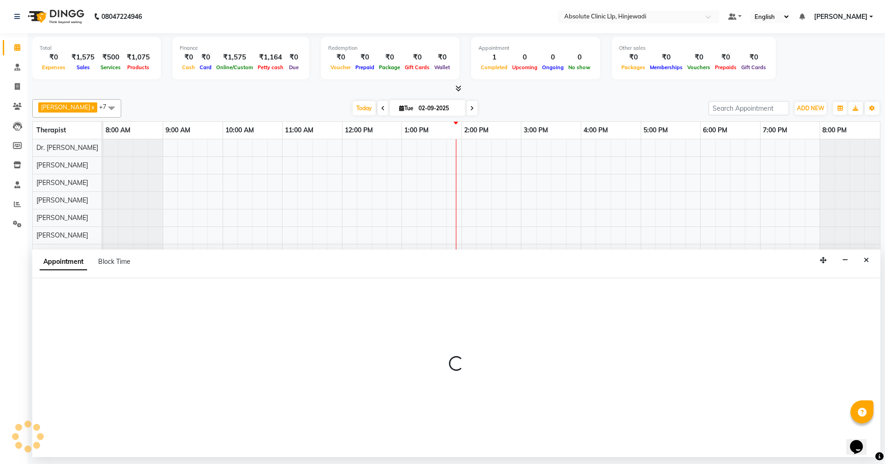
select select "77023"
select select "tentative"
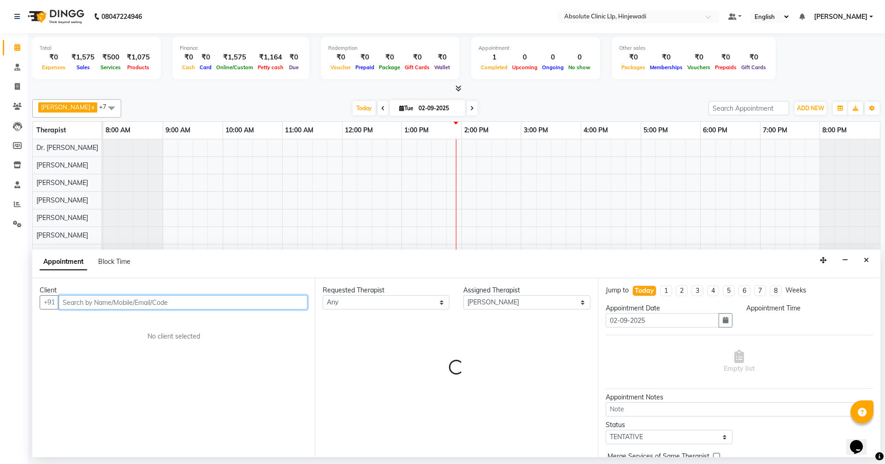
select select "840"
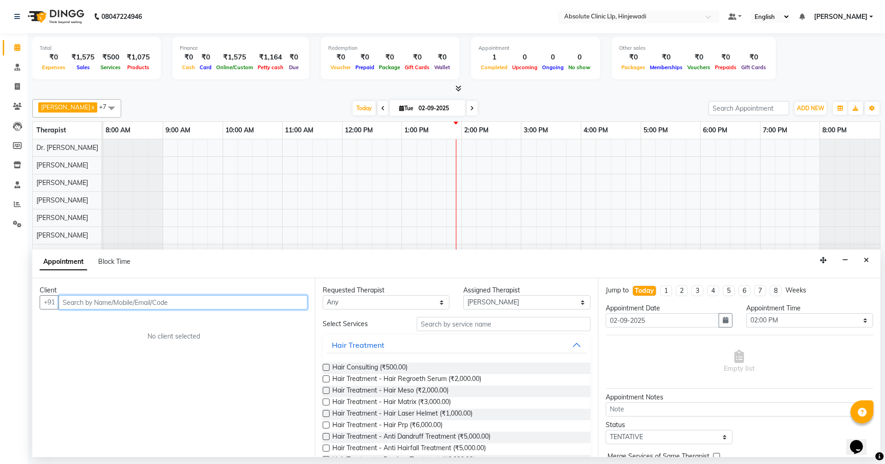
click at [215, 305] on input "text" at bounding box center [183, 302] width 249 height 14
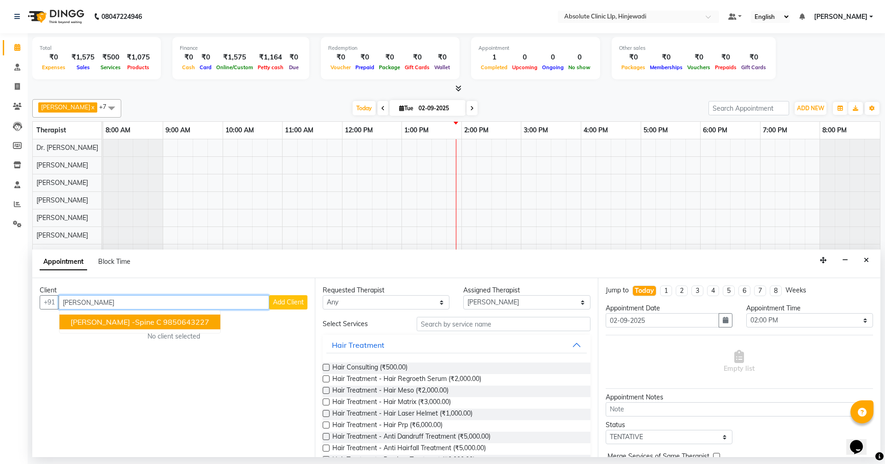
click at [165, 315] on button "[PERSON_NAME] -Spine c 9850643227" at bounding box center [139, 321] width 161 height 15
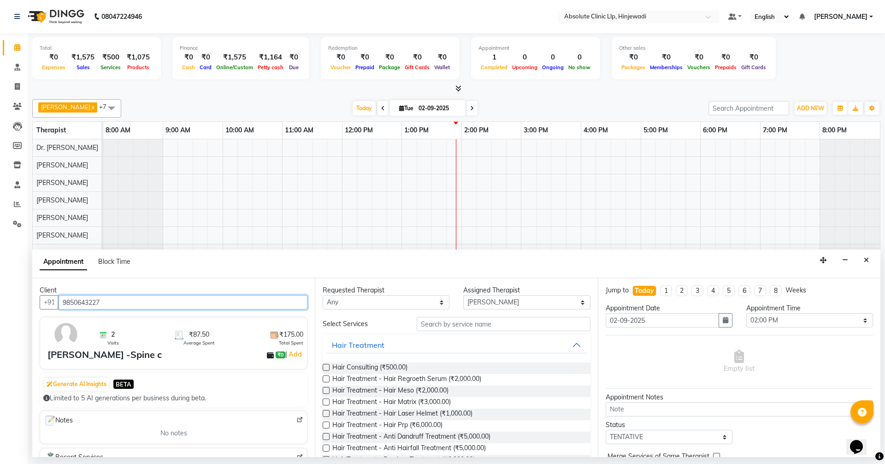
type input "9850643227"
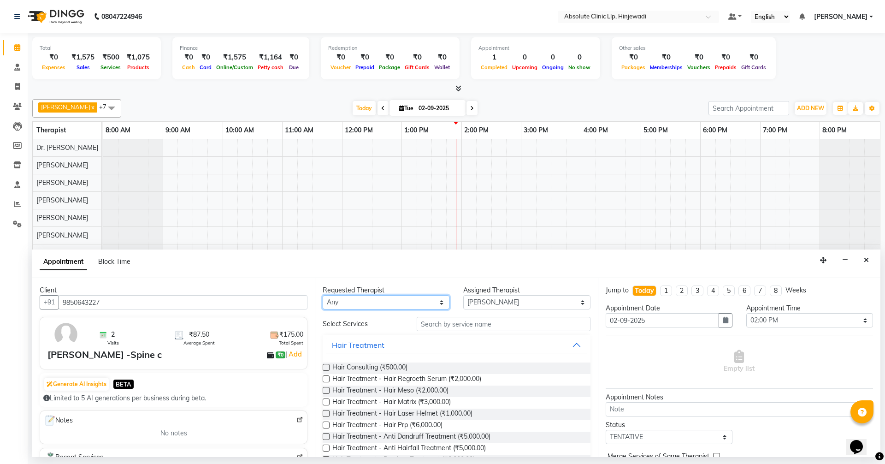
click at [401, 304] on select "Any [PERSON_NAME] DHANANJAY [PERSON_NAME] Dr. [PERSON_NAME] [PERSON_NAME] [PERS…" at bounding box center [386, 302] width 127 height 14
select select "77023"
click at [323, 295] on select "Any [PERSON_NAME] DHANANJAY [PERSON_NAME] Dr. [PERSON_NAME] [PERSON_NAME] [PERS…" at bounding box center [386, 302] width 127 height 14
click at [444, 326] on input "text" at bounding box center [504, 324] width 174 height 14
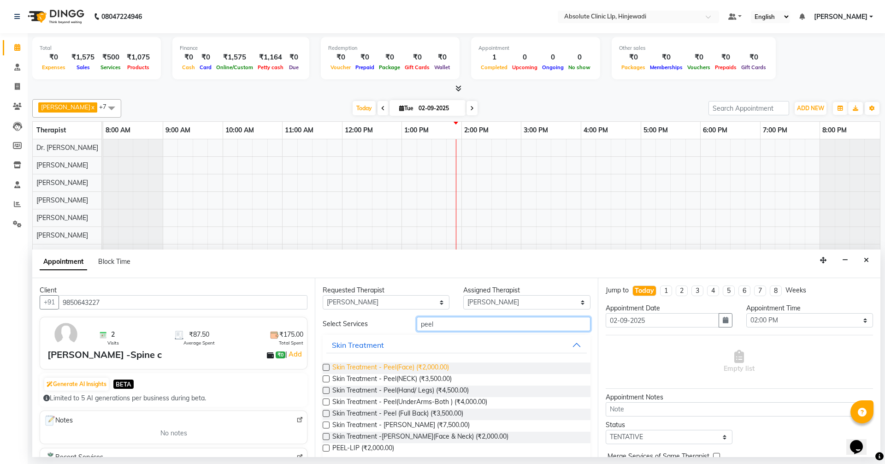
type input "peel"
click at [408, 365] on span "Skin Treatment - Peel(Face) (₹2,000.00)" at bounding box center [390, 368] width 117 height 12
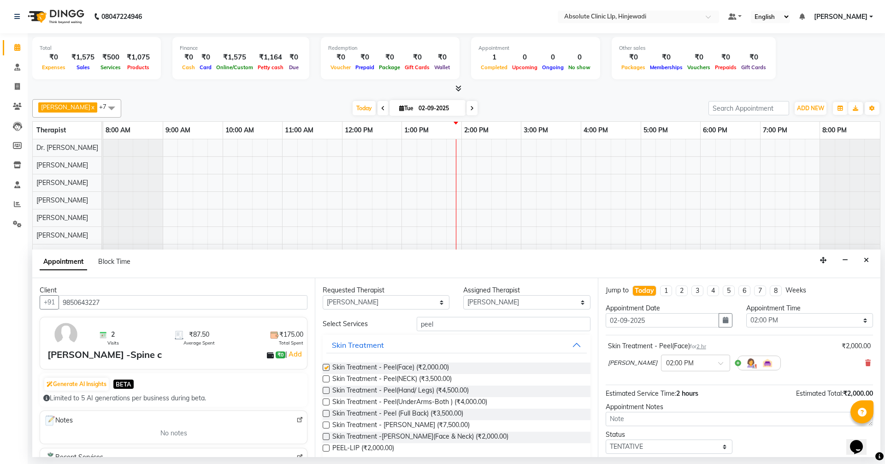
checkbox input "false"
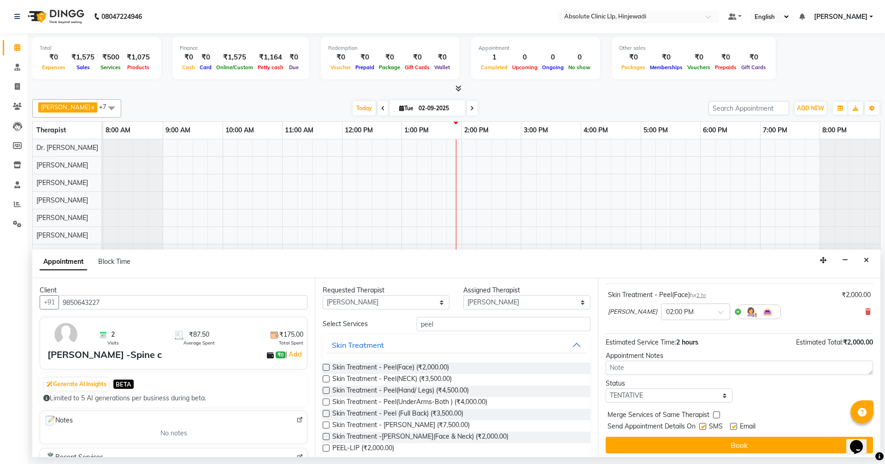
scroll to position [55, 0]
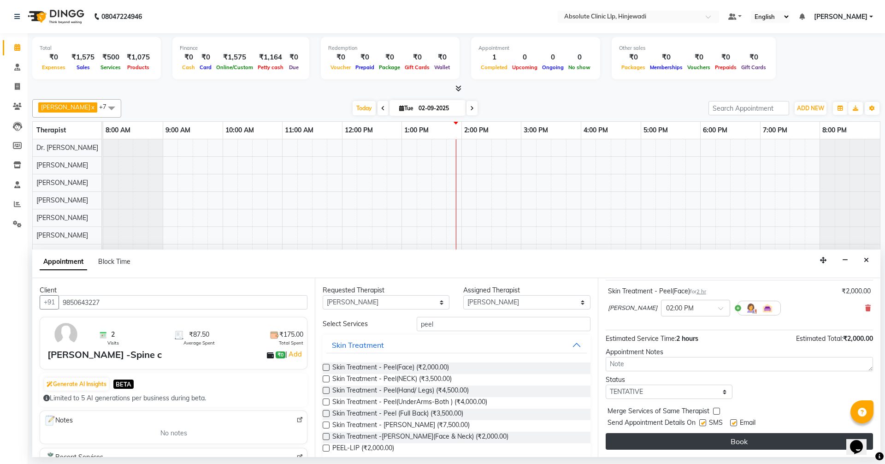
click at [730, 441] on button "Book" at bounding box center [739, 441] width 267 height 17
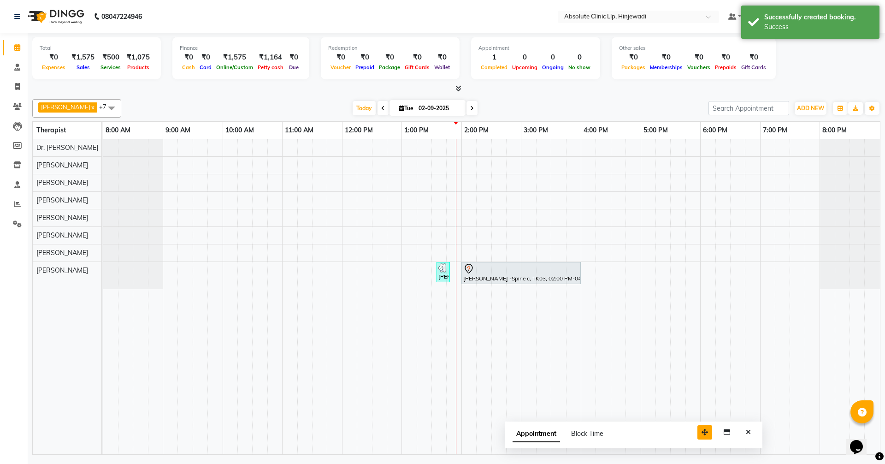
drag, startPoint x: 818, startPoint y: 441, endPoint x: 704, endPoint y: 432, distance: 114.2
click at [704, 432] on icon "button" at bounding box center [705, 432] width 6 height 6
click at [755, 433] on button "Close" at bounding box center [748, 432] width 13 height 14
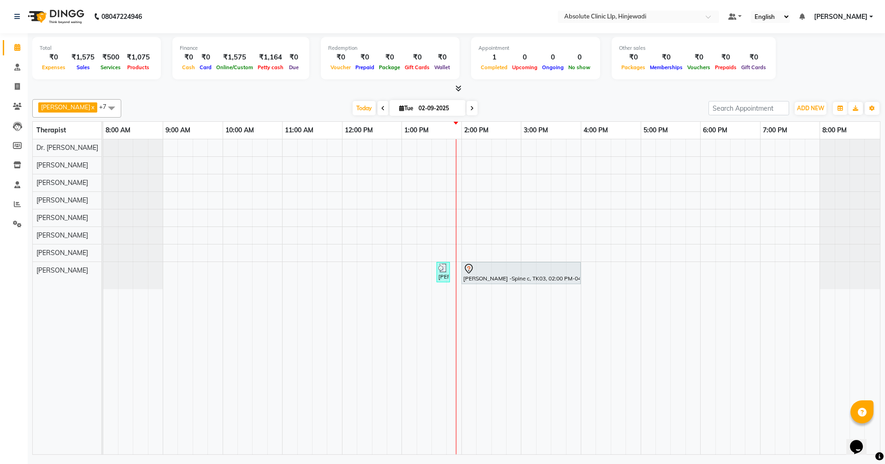
click at [379, 264] on div "[PERSON_NAME], TK02, 01:35 PM-01:36 PM, SKIN CONSULTING [PERSON_NAME] -Spine c,…" at bounding box center [491, 296] width 777 height 315
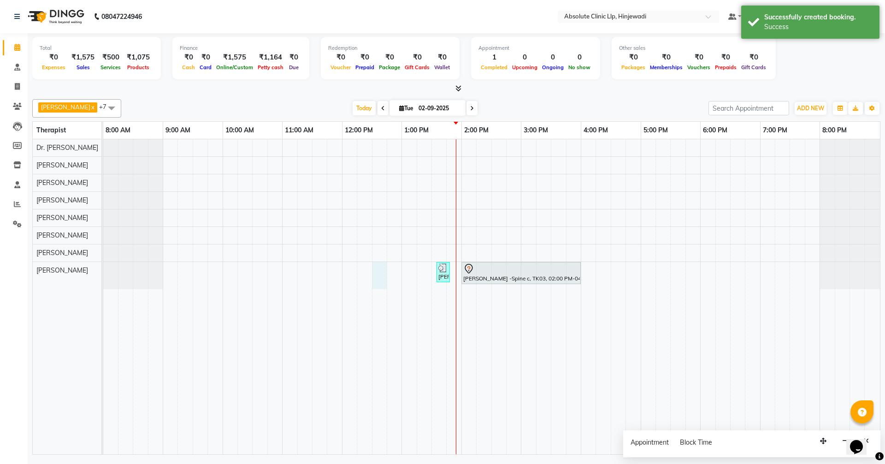
select select "77023"
select select "750"
select select "tentative"
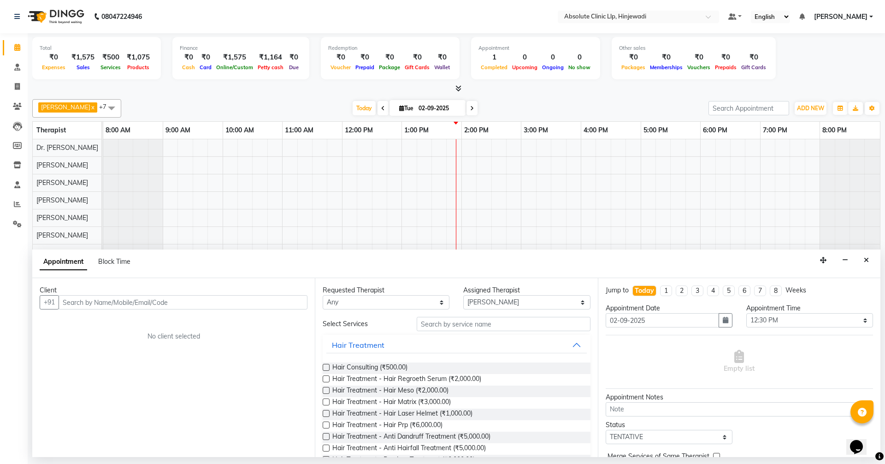
click at [187, 303] on input "text" at bounding box center [183, 302] width 249 height 14
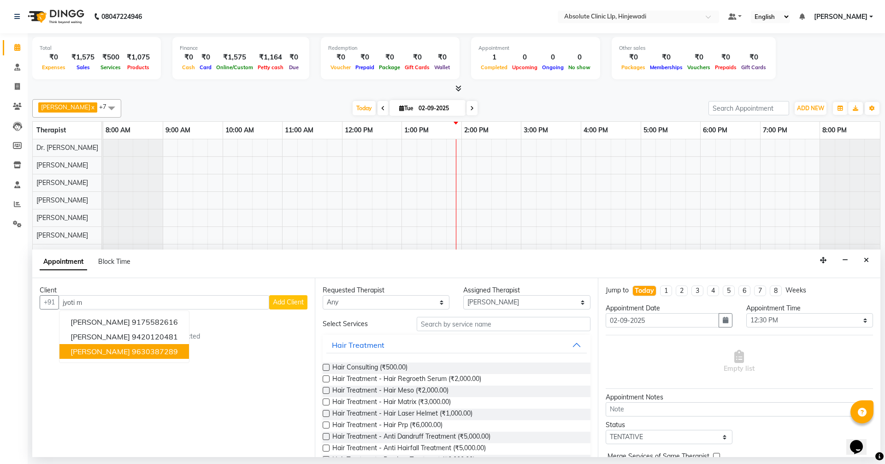
click at [142, 347] on ngb-highlight "9630387289" at bounding box center [155, 351] width 46 height 9
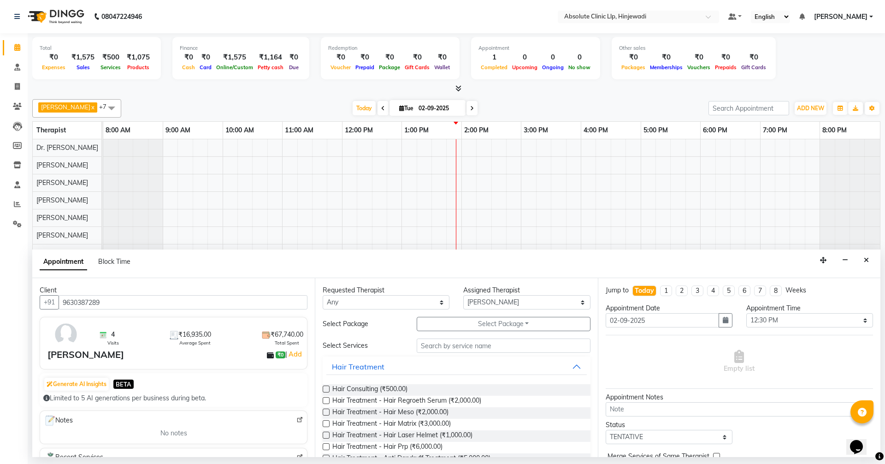
type input "9630387289"
click at [362, 303] on select "Any [PERSON_NAME] DHANANJAY [PERSON_NAME] Dr. [PERSON_NAME] [PERSON_NAME] [PERS…" at bounding box center [386, 302] width 127 height 14
select select "77023"
click at [323, 295] on select "Any [PERSON_NAME] DHANANJAY [PERSON_NAME] Dr. [PERSON_NAME] [PERSON_NAME] [PERS…" at bounding box center [386, 302] width 127 height 14
click at [461, 345] on input "text" at bounding box center [504, 345] width 174 height 14
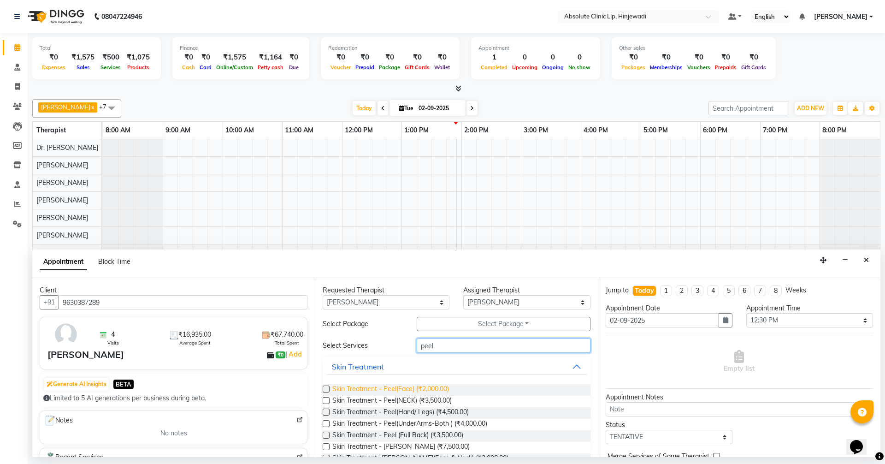
type input "peel"
click at [440, 387] on span "Skin Treatment - Peel(Face) (₹2,000.00)" at bounding box center [390, 390] width 117 height 12
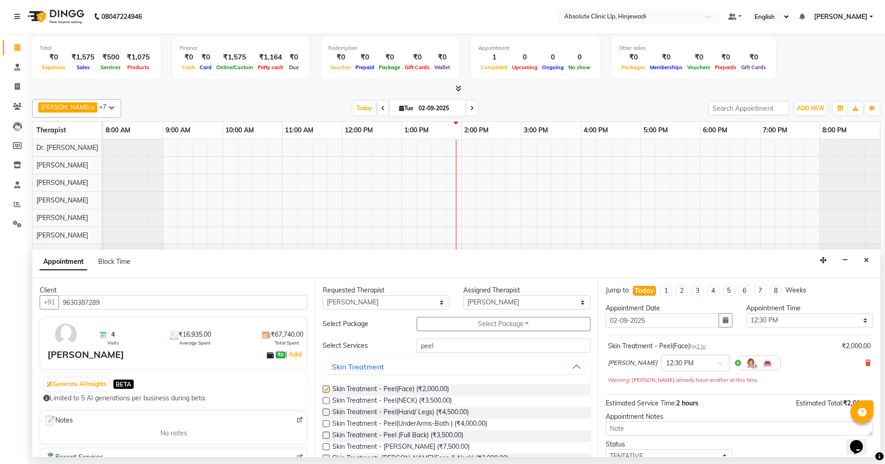
checkbox input "false"
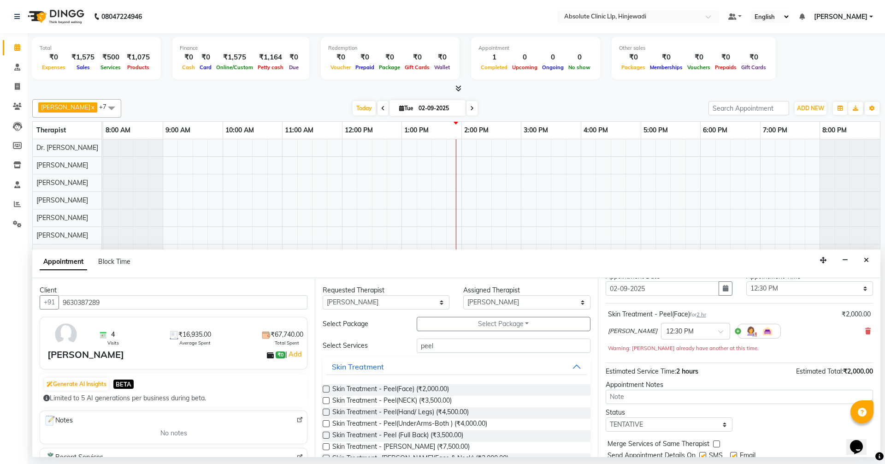
scroll to position [65, 0]
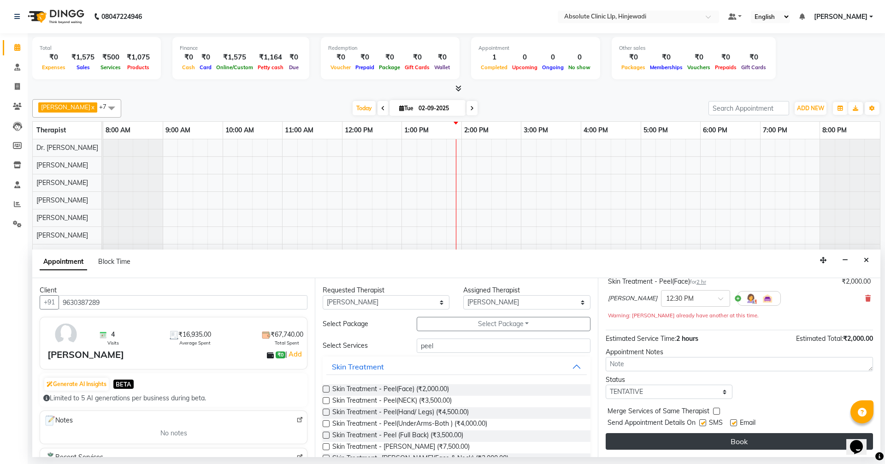
click at [754, 437] on button "Book" at bounding box center [739, 441] width 267 height 17
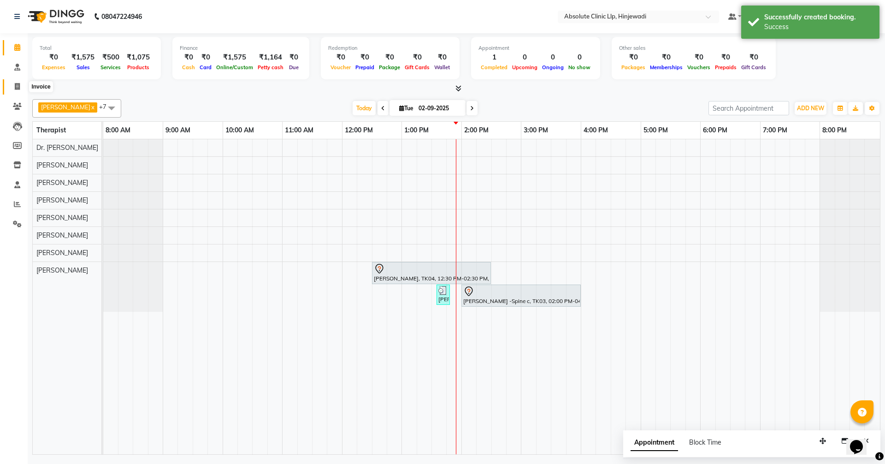
click at [20, 87] on icon at bounding box center [17, 86] width 5 height 7
select select "service"
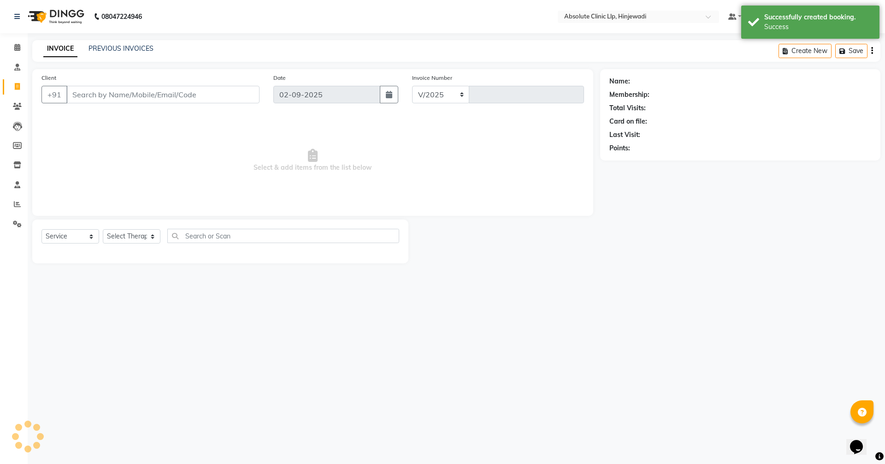
select select "5113"
type input "2139"
click at [137, 48] on link "PREVIOUS INVOICES" at bounding box center [121, 48] width 65 height 8
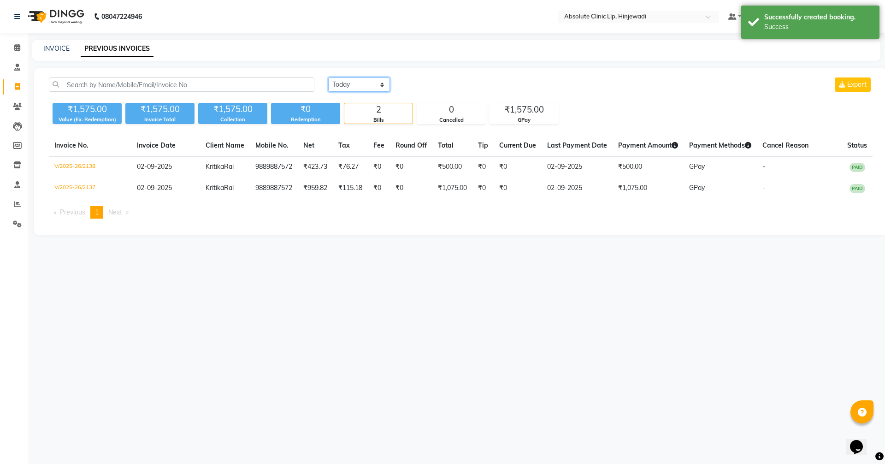
click at [338, 83] on select "[DATE] [DATE] Custom Range" at bounding box center [359, 84] width 62 height 14
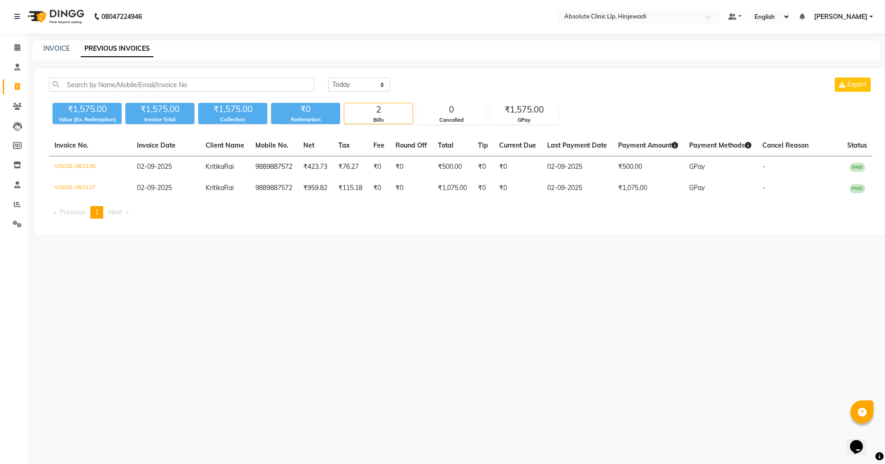
click at [340, 72] on div "[DATE] [DATE] Custom Range Export ₹1,575.00 Value (Ex. Redemption) ₹1,575.00 In…" at bounding box center [461, 151] width 854 height 167
click at [17, 45] on icon at bounding box center [17, 47] width 6 height 7
